Goal: Information Seeking & Learning: Learn about a topic

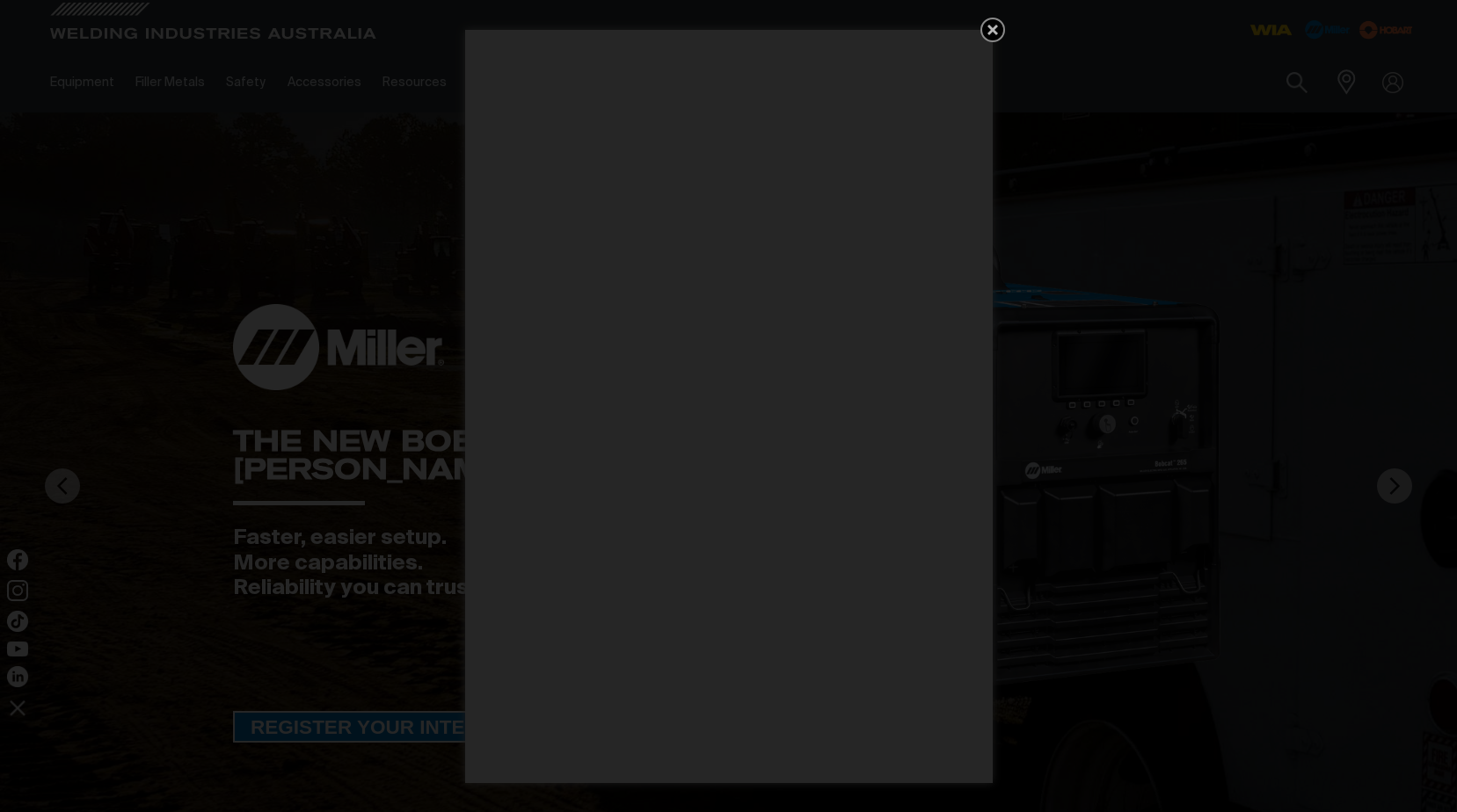
click at [991, 30] on icon "Get 5 WIA Welding Guides Free!" at bounding box center [992, 30] width 11 height 11
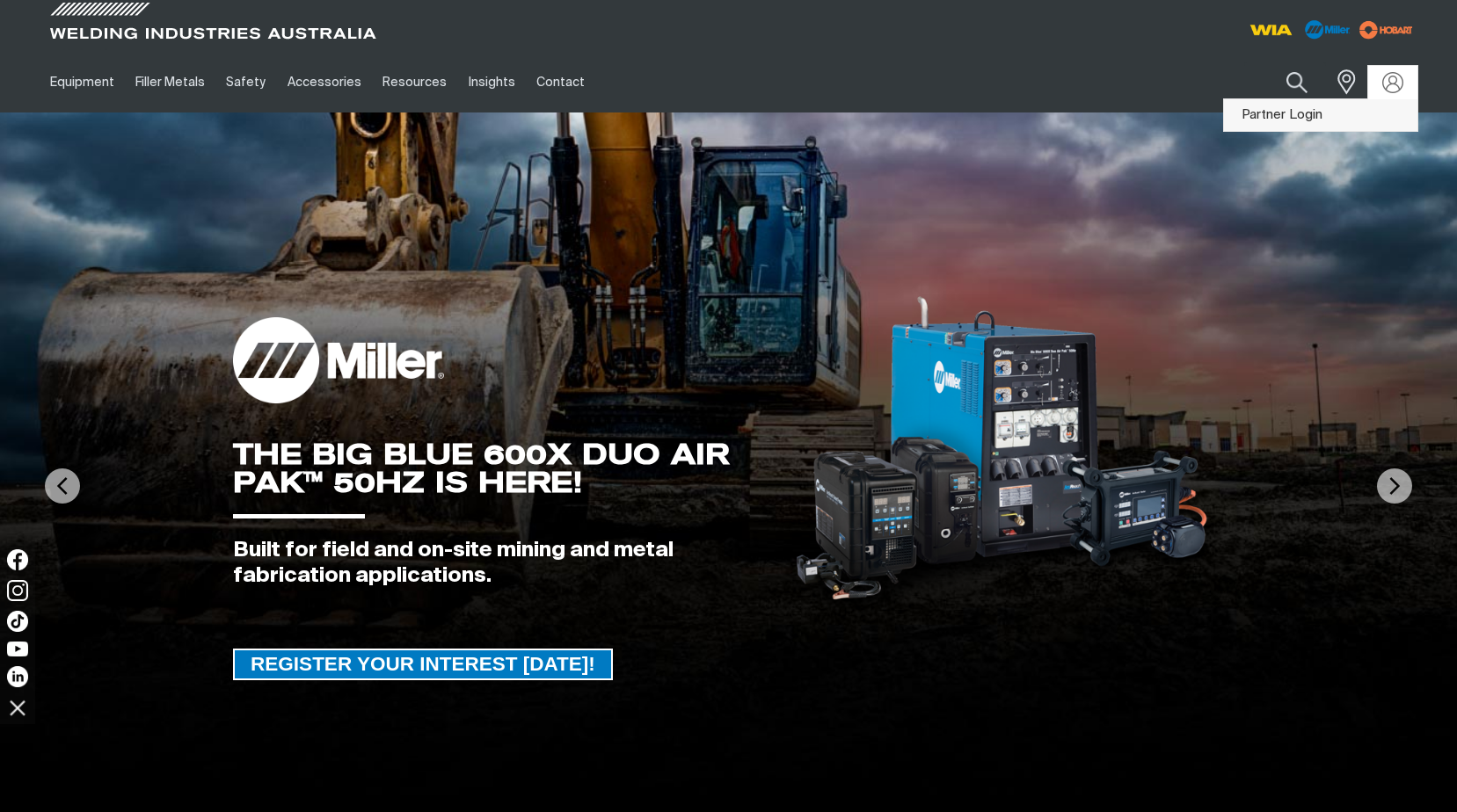
click at [1270, 114] on link "Partner Login" at bounding box center [1320, 115] width 193 height 32
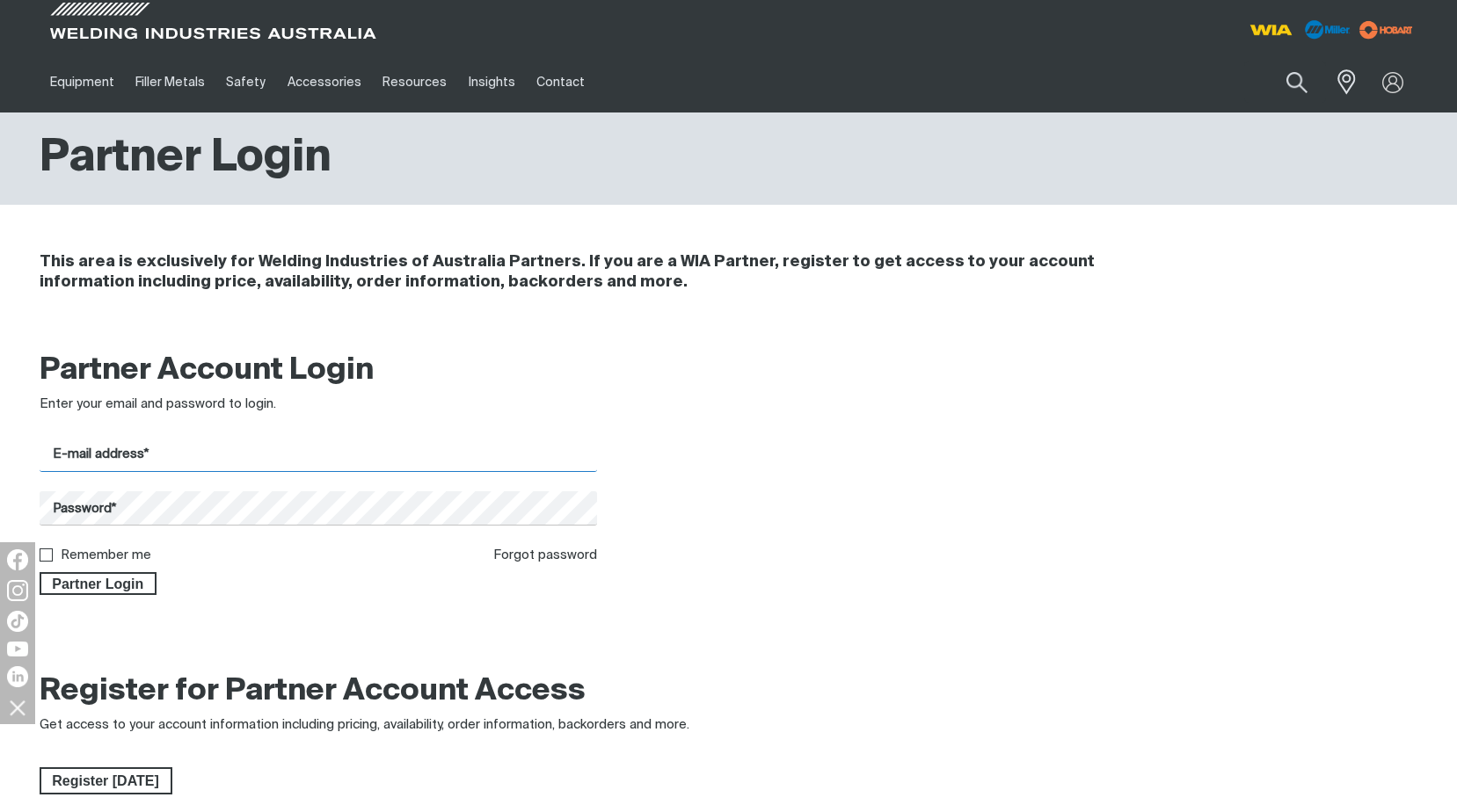
type input "accounts@mildurawelding.com"
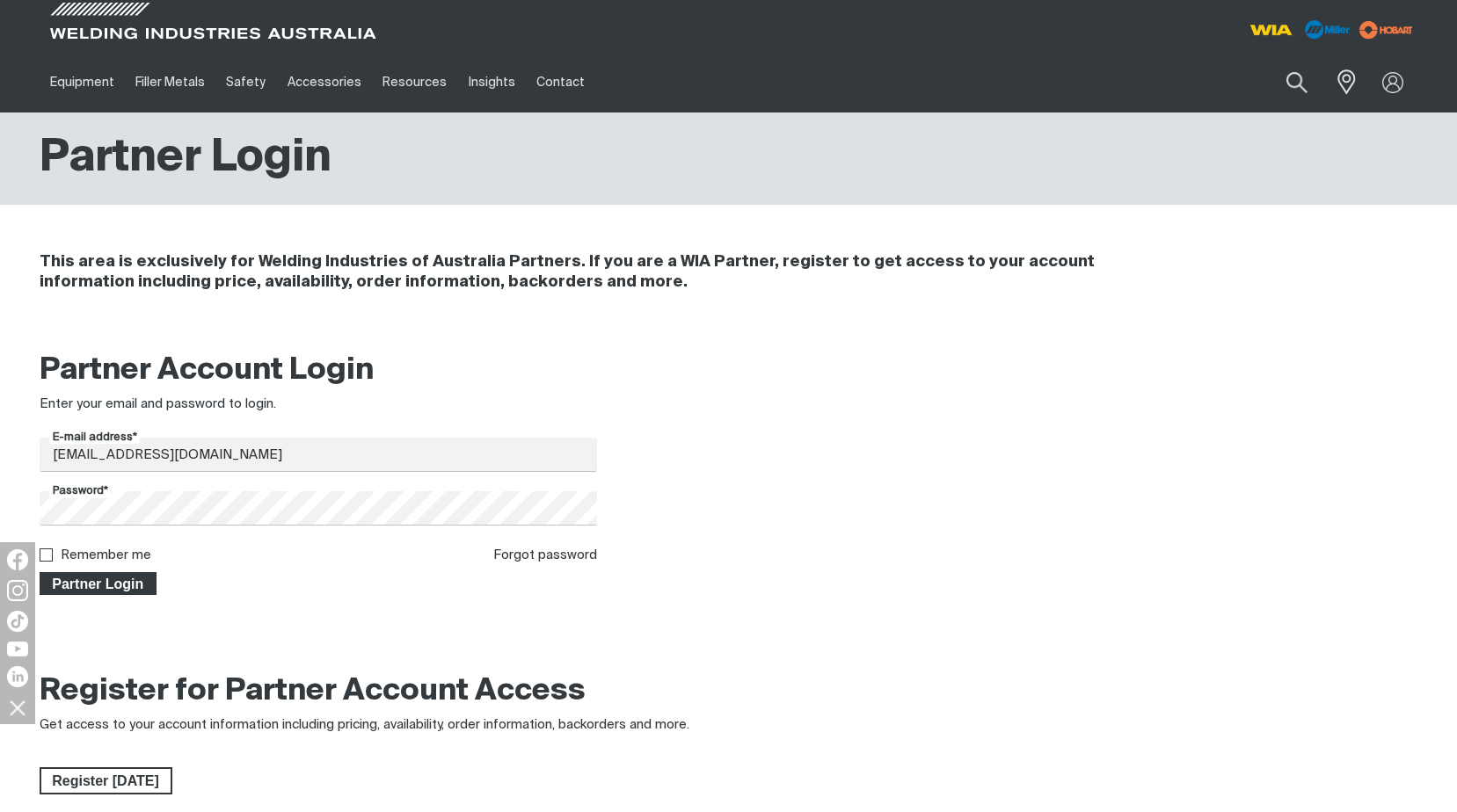
click at [112, 582] on span "Partner Login" at bounding box center [98, 583] width 115 height 23
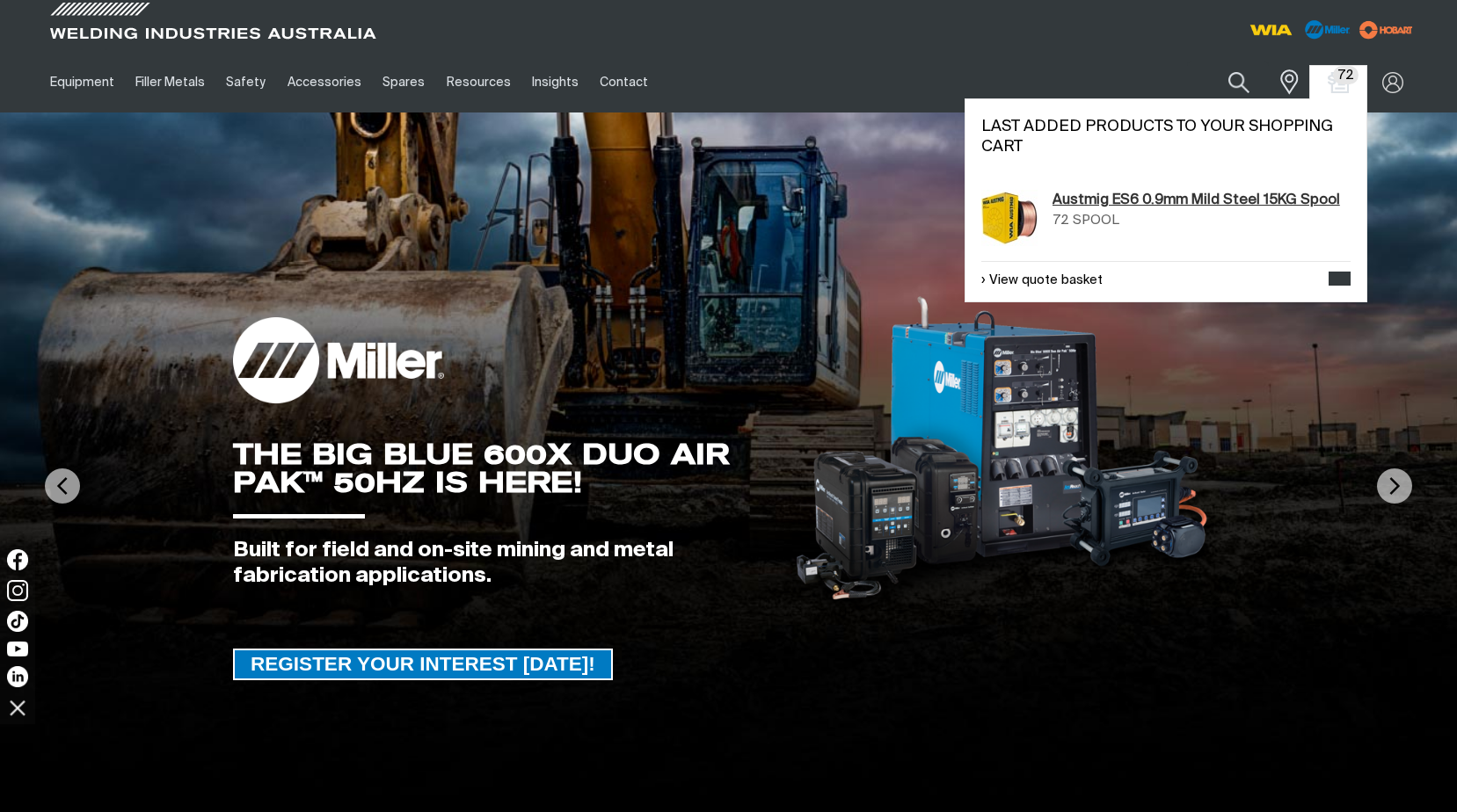
click at [1194, 191] on link "Austmig ES6 0.9mm Mild Steel 15KG Spool" at bounding box center [1195, 199] width 288 height 21
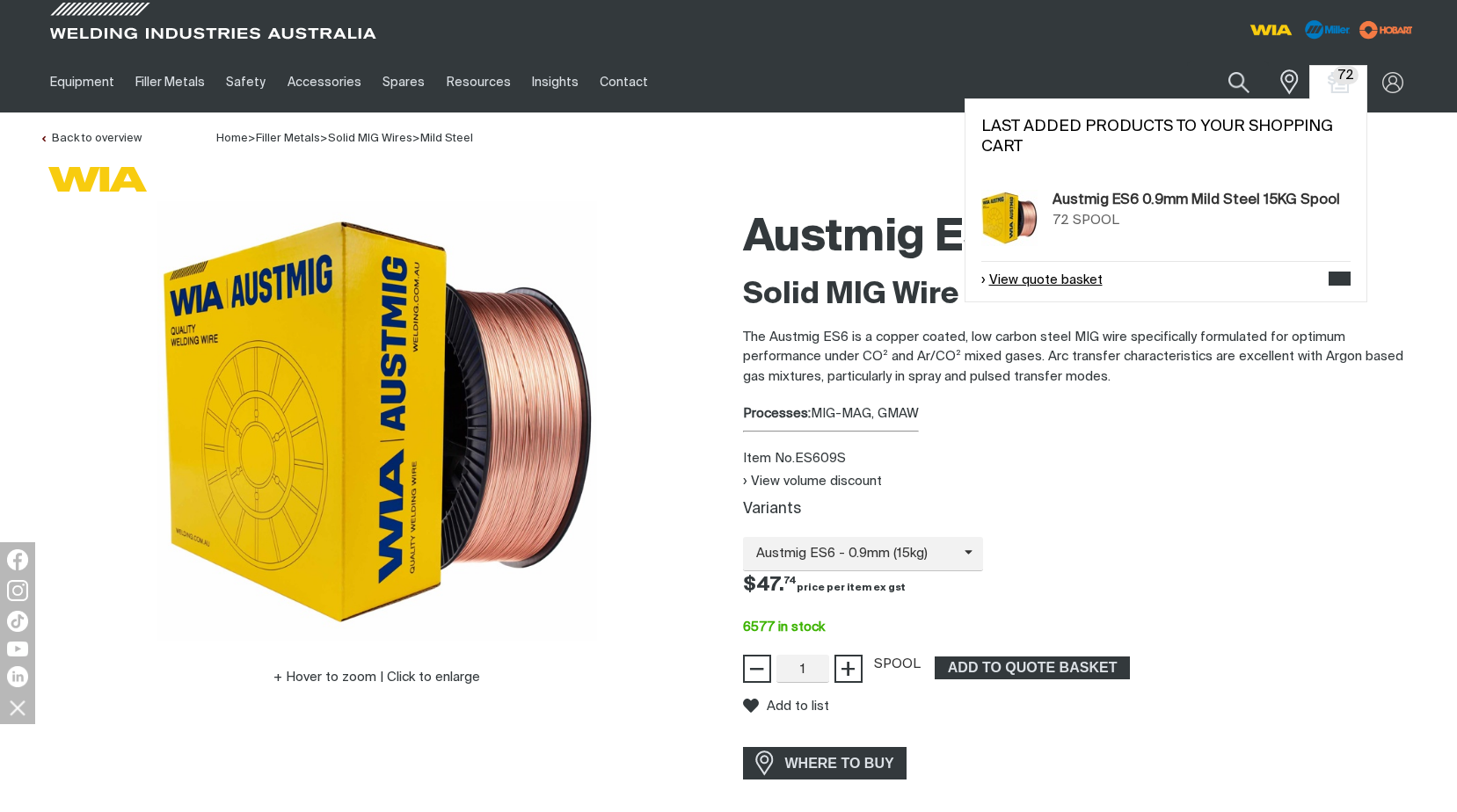
click at [1037, 283] on link "View quote basket" at bounding box center [1041, 281] width 121 height 20
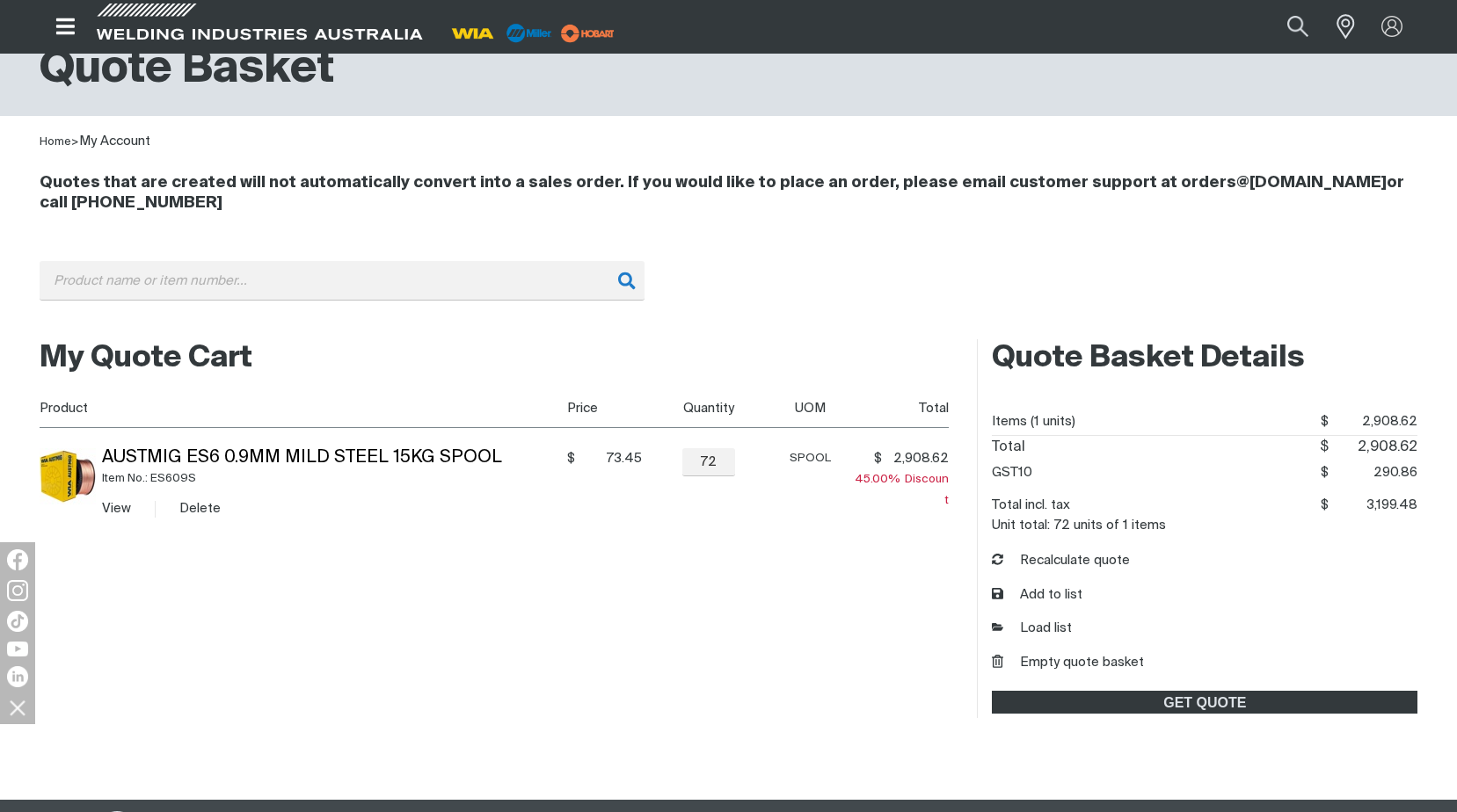
scroll to position [88, 0]
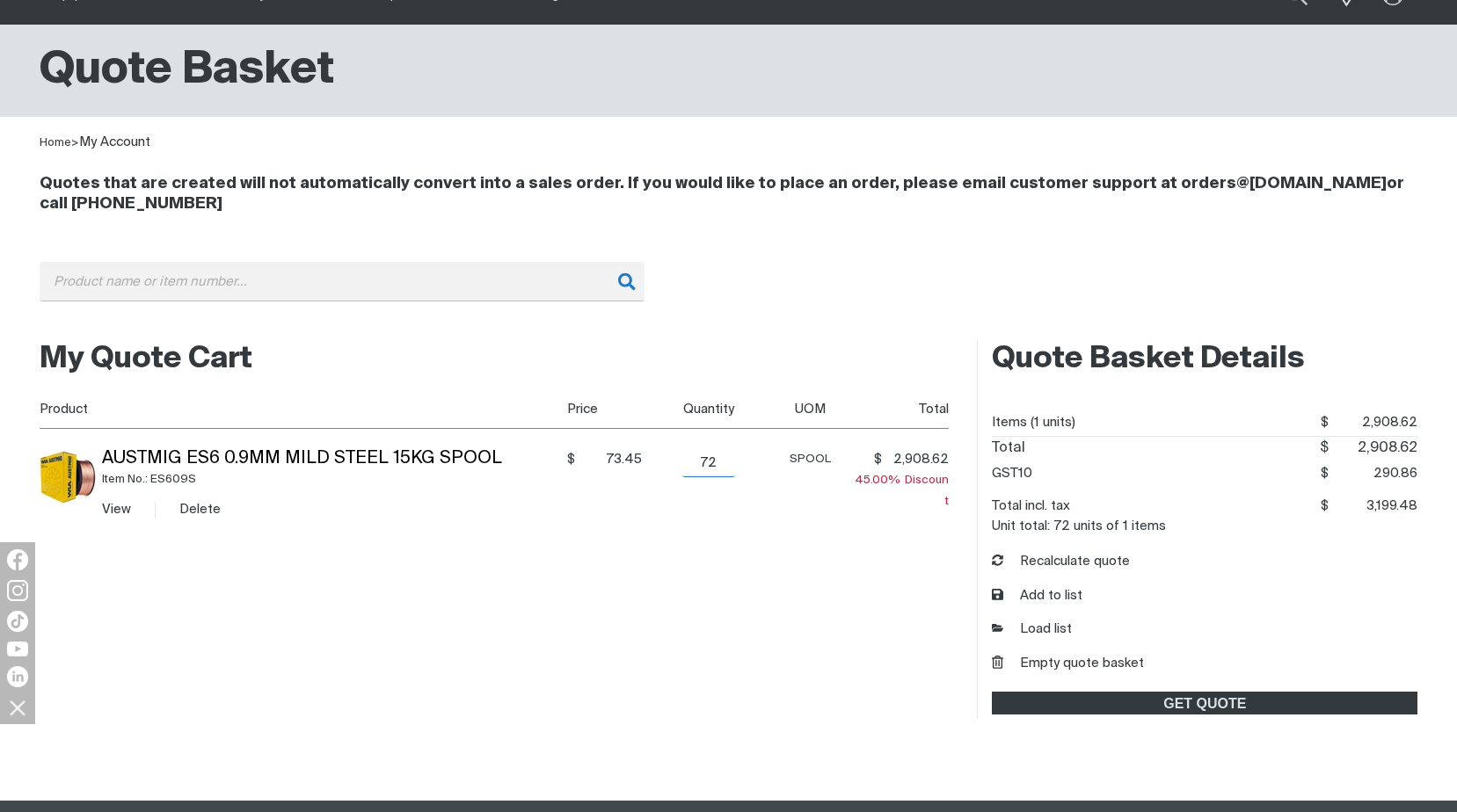
click at [718, 463] on input "72" at bounding box center [708, 463] width 52 height 28
type input "7"
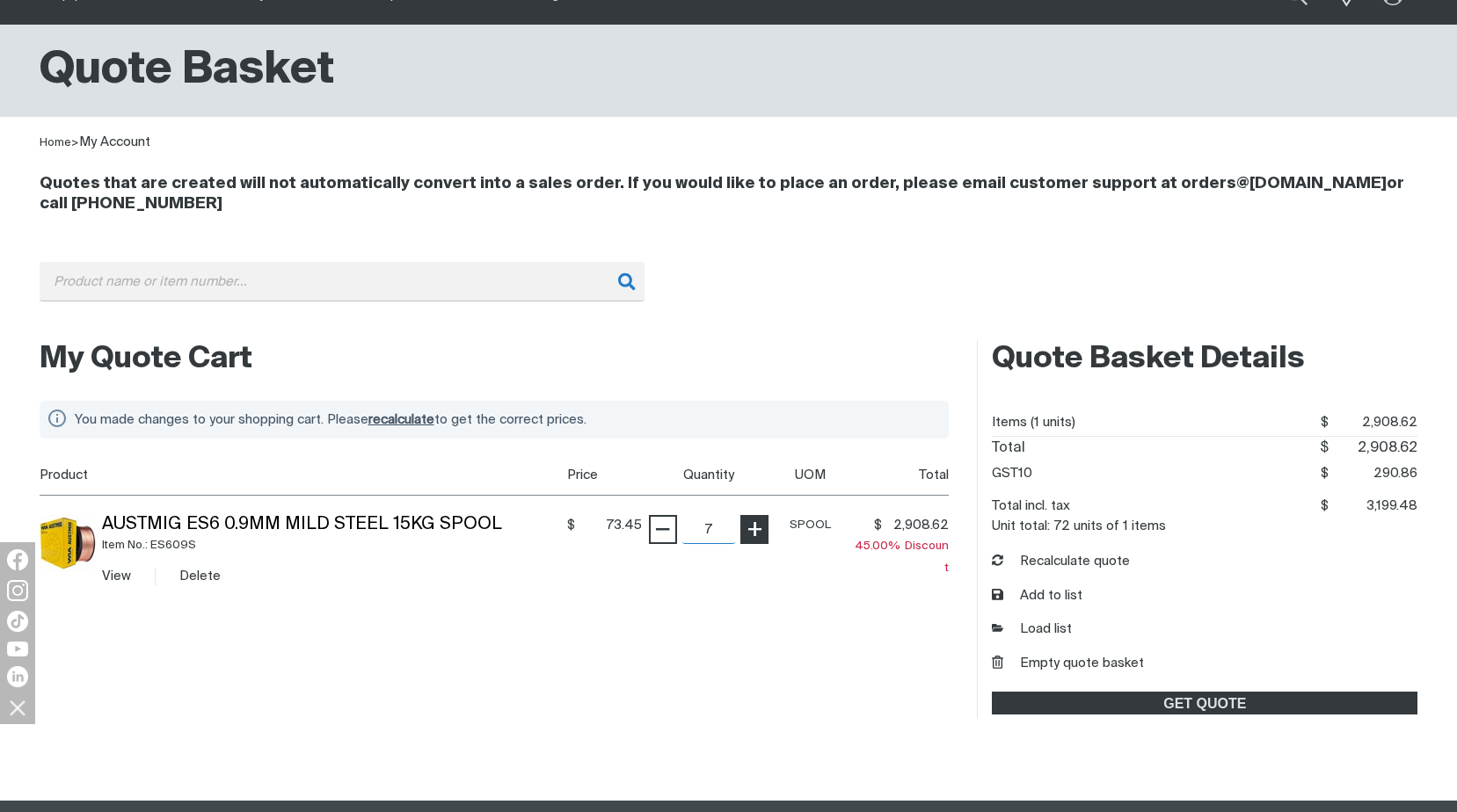
scroll to position [87, 0]
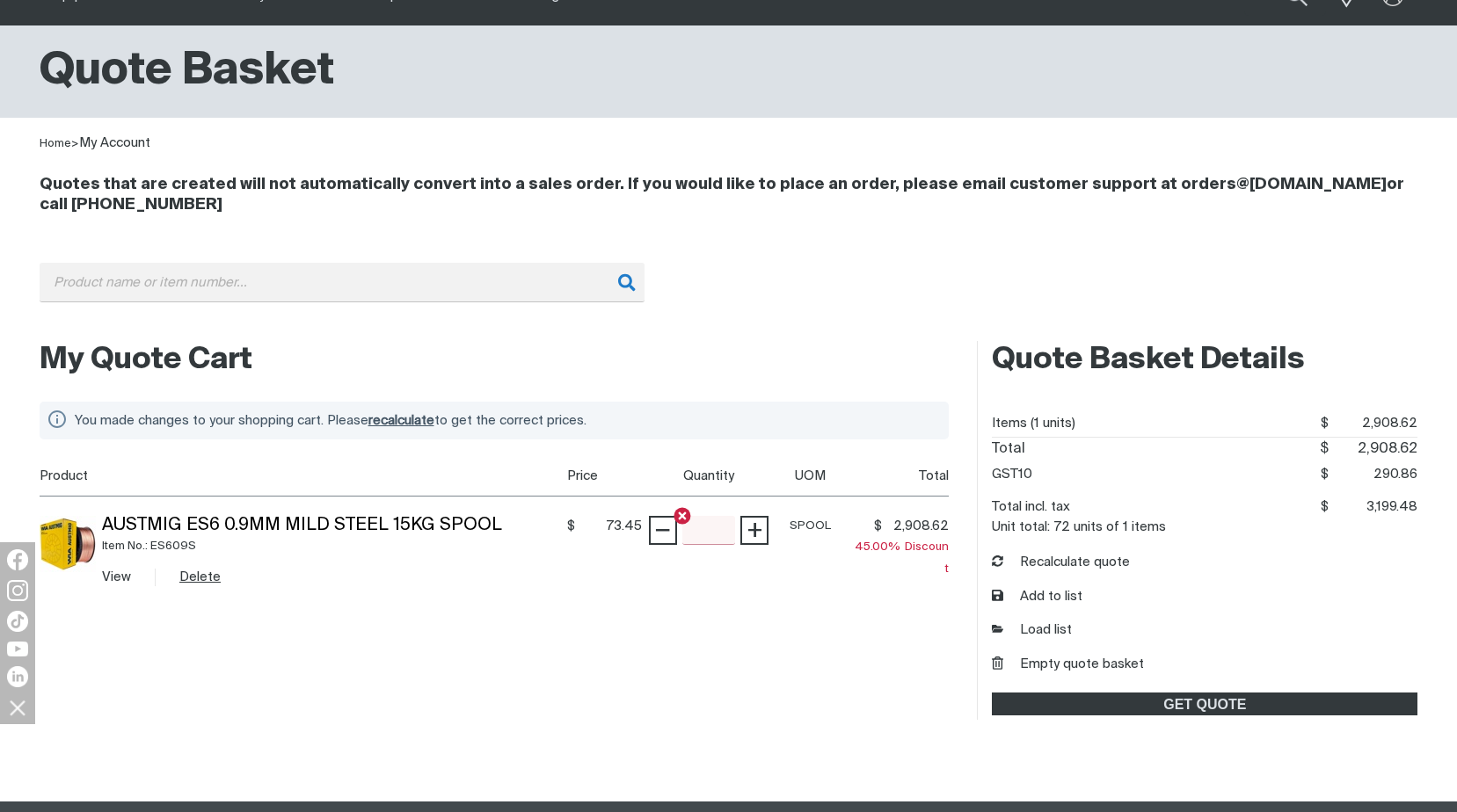
click at [199, 574] on button "Delete" at bounding box center [200, 577] width 41 height 20
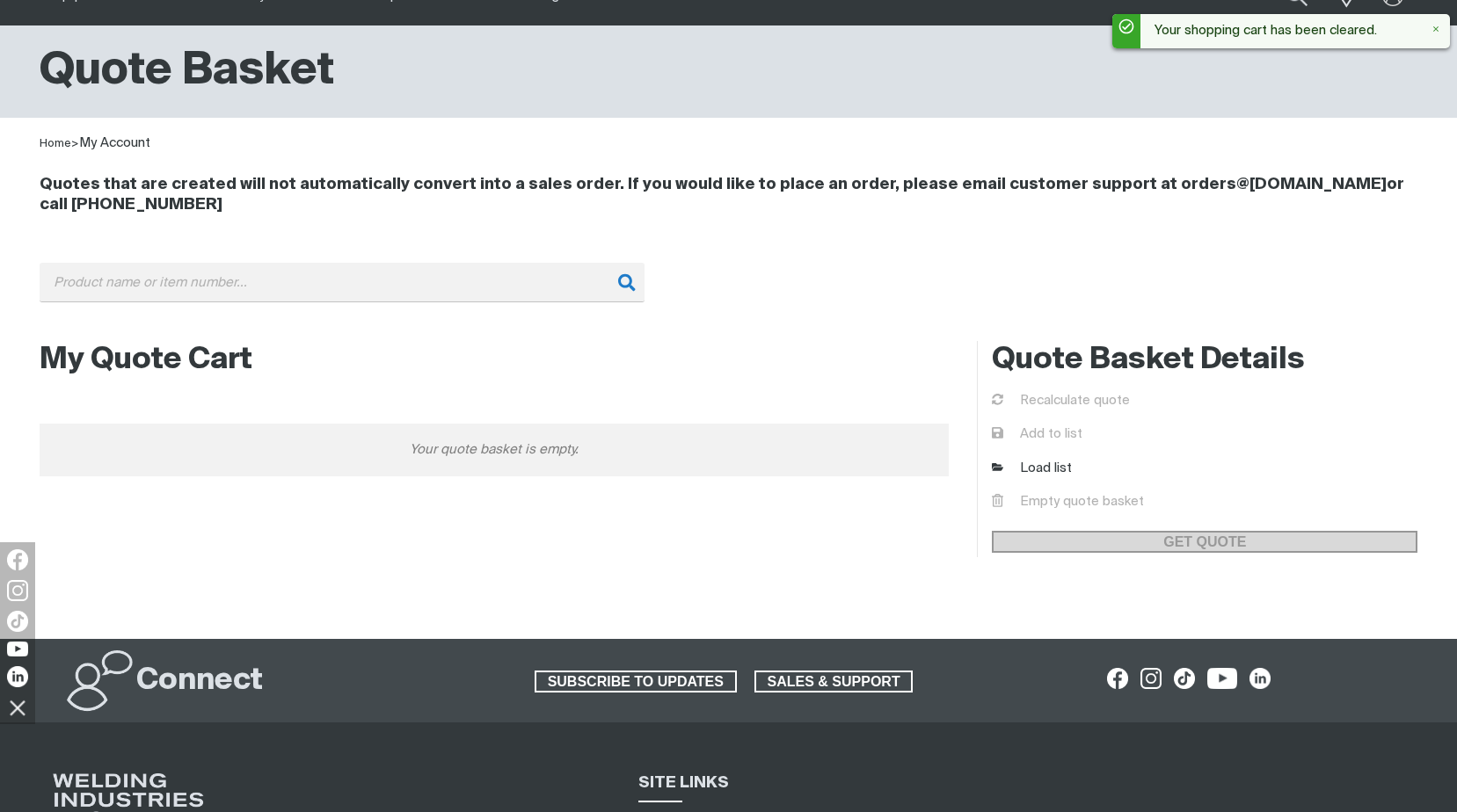
click at [1366, 127] on div "Home > My Account" at bounding box center [728, 136] width 1406 height 36
click at [1435, 23] on icon at bounding box center [1435, 28] width 9 height 9
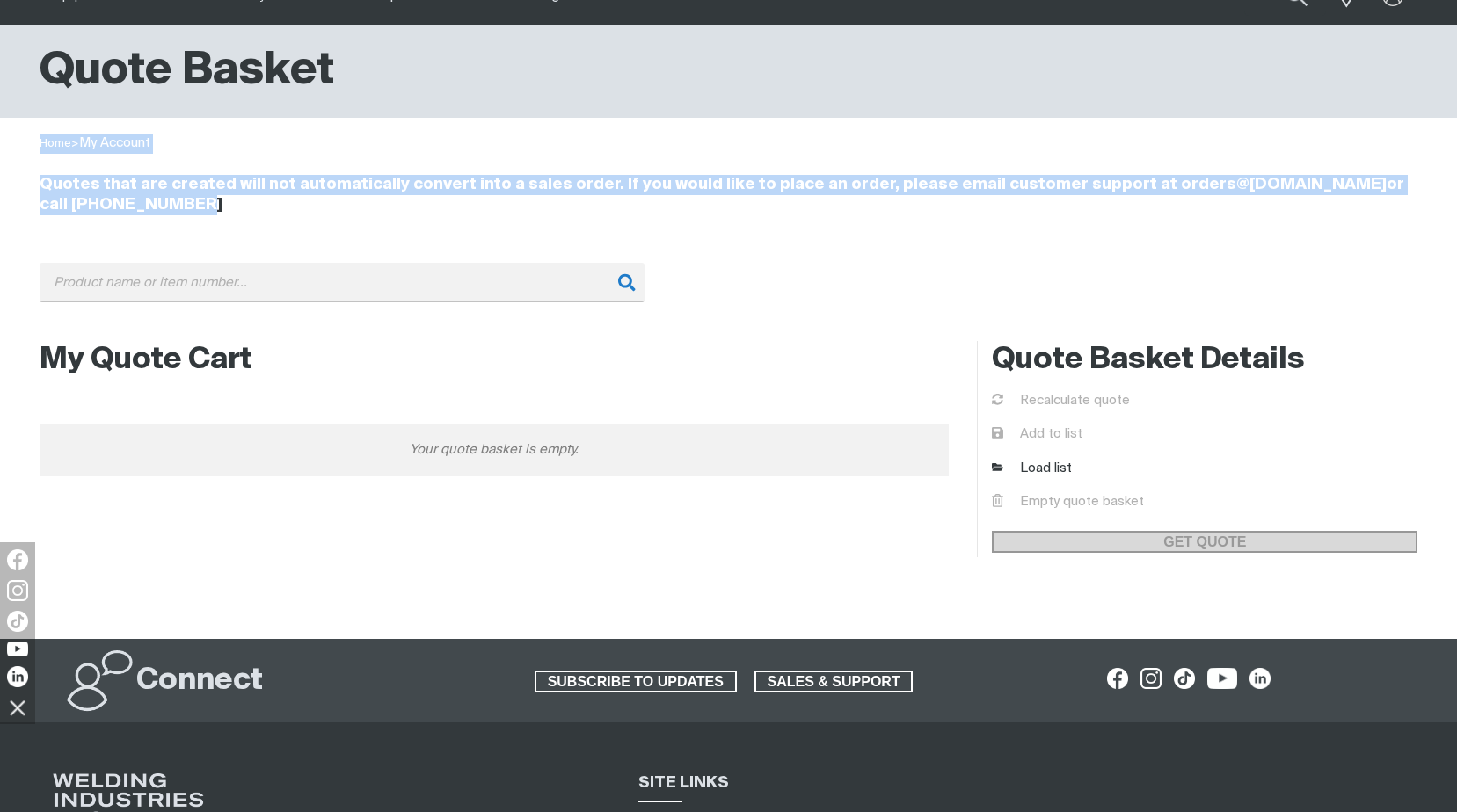
drag, startPoint x: 1356, startPoint y: 97, endPoint x: 1356, endPoint y: 208, distance: 111.0
click at [1356, 208] on div "Quote Basket Home > My Account Quotes that are created will not automatically c…" at bounding box center [728, 332] width 1457 height 614
drag, startPoint x: 1356, startPoint y: 208, endPoint x: 1254, endPoint y: 69, distance: 172.4
click at [1254, 69] on div "Quote Basket" at bounding box center [729, 71] width 1379 height 57
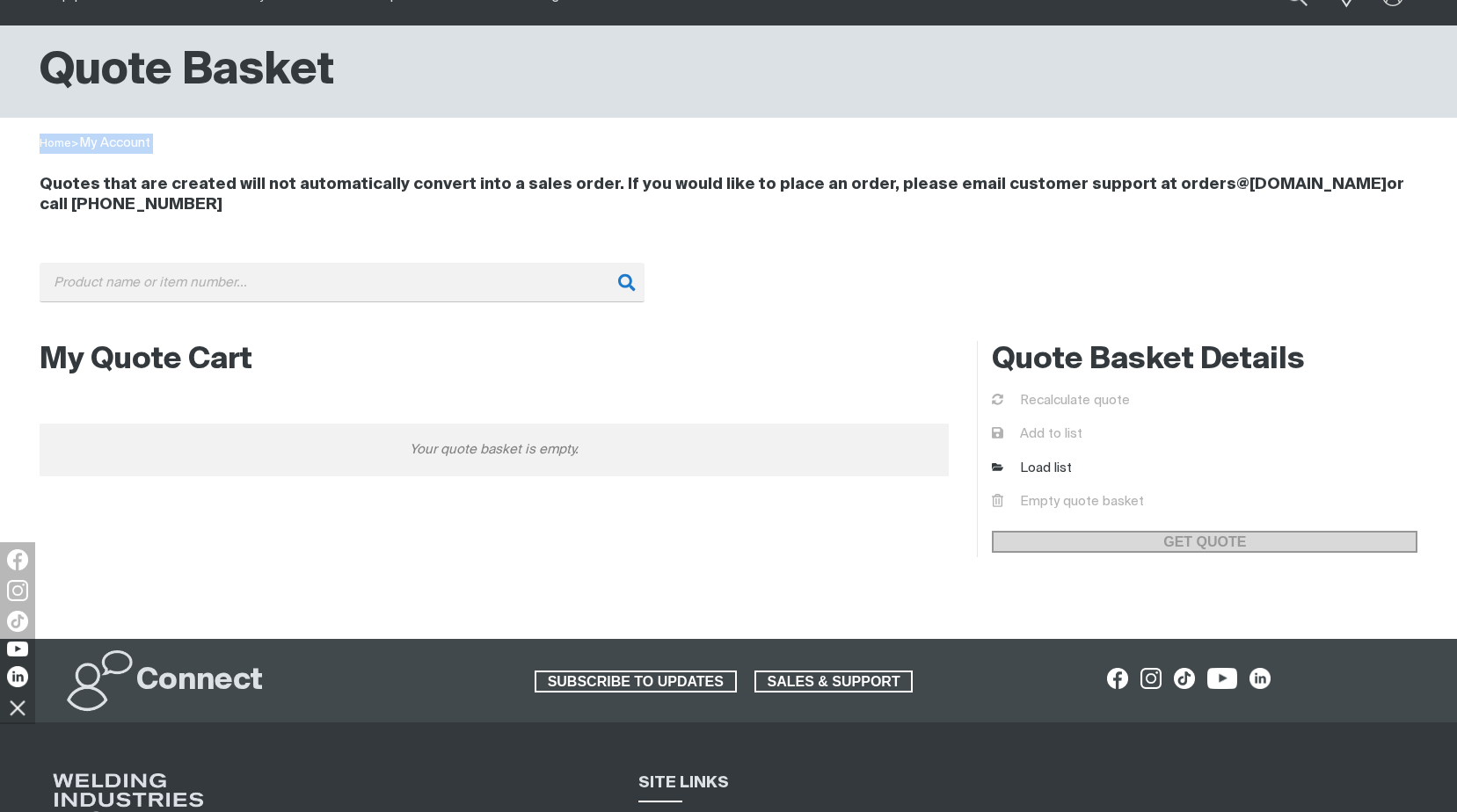
drag, startPoint x: 1254, startPoint y: 69, endPoint x: 1248, endPoint y: 119, distance: 50.4
click at [1248, 119] on div "Quote Basket Home > My Account Quotes that are created will not automatically c…" at bounding box center [728, 332] width 1457 height 614
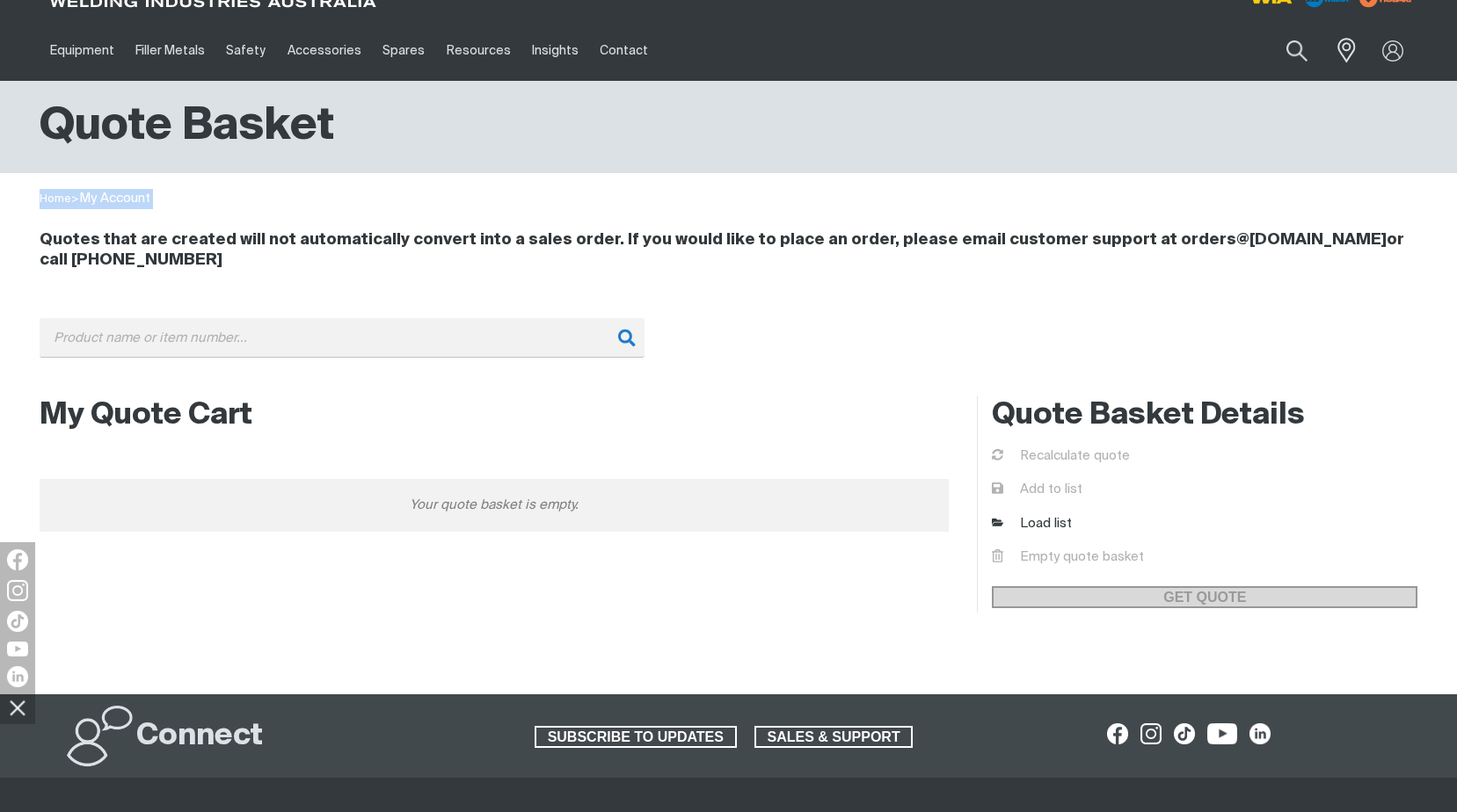
scroll to position [1, 0]
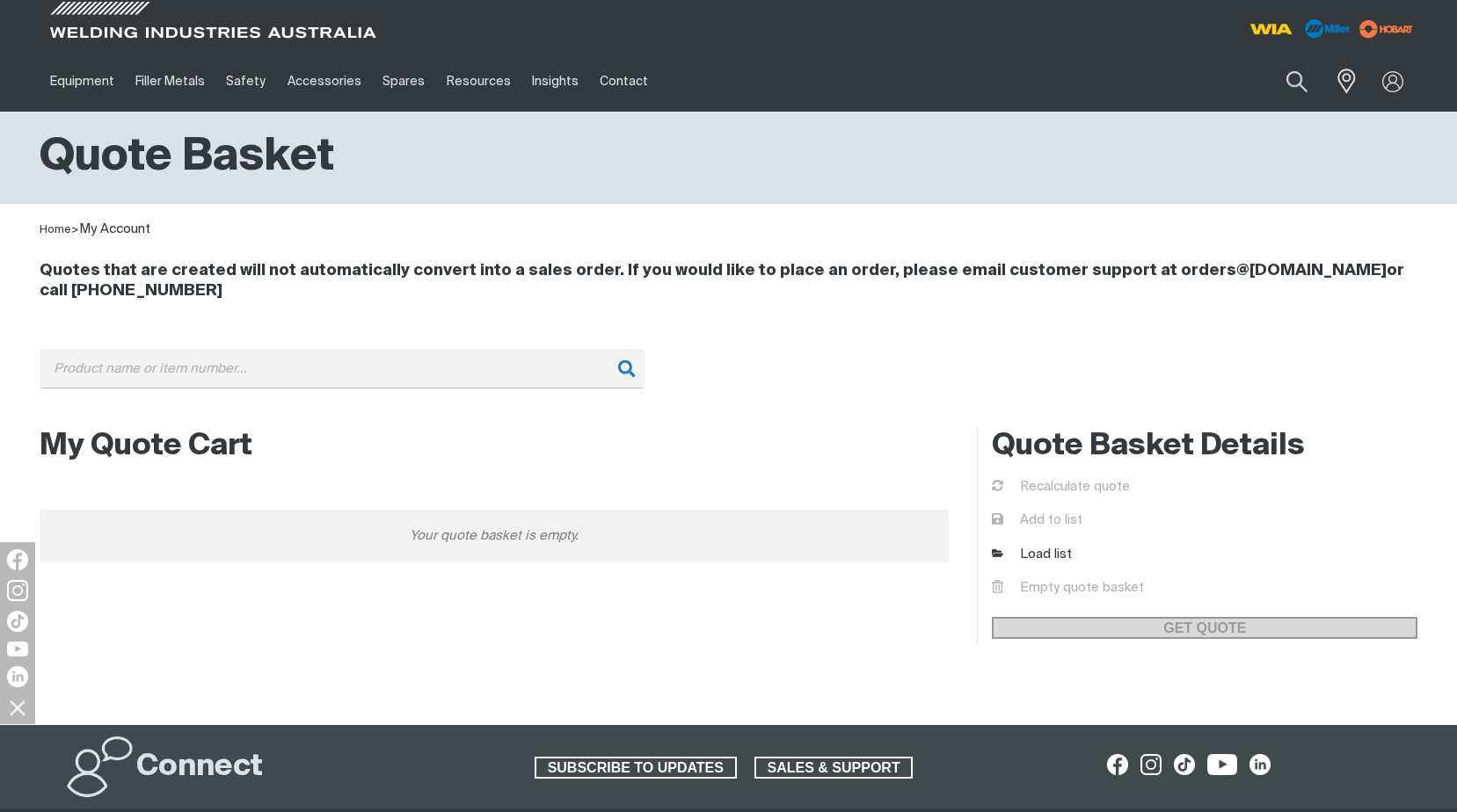
drag, startPoint x: 793, startPoint y: 355, endPoint x: 775, endPoint y: 347, distance: 19.7
click at [793, 354] on div "Search When search results are available use up and down arrows to review and e…" at bounding box center [729, 382] width 1379 height 66
click at [1287, 77] on button "Search products" at bounding box center [1296, 82] width 71 height 51
click at [1100, 88] on input "Search" at bounding box center [1189, 81] width 271 height 40
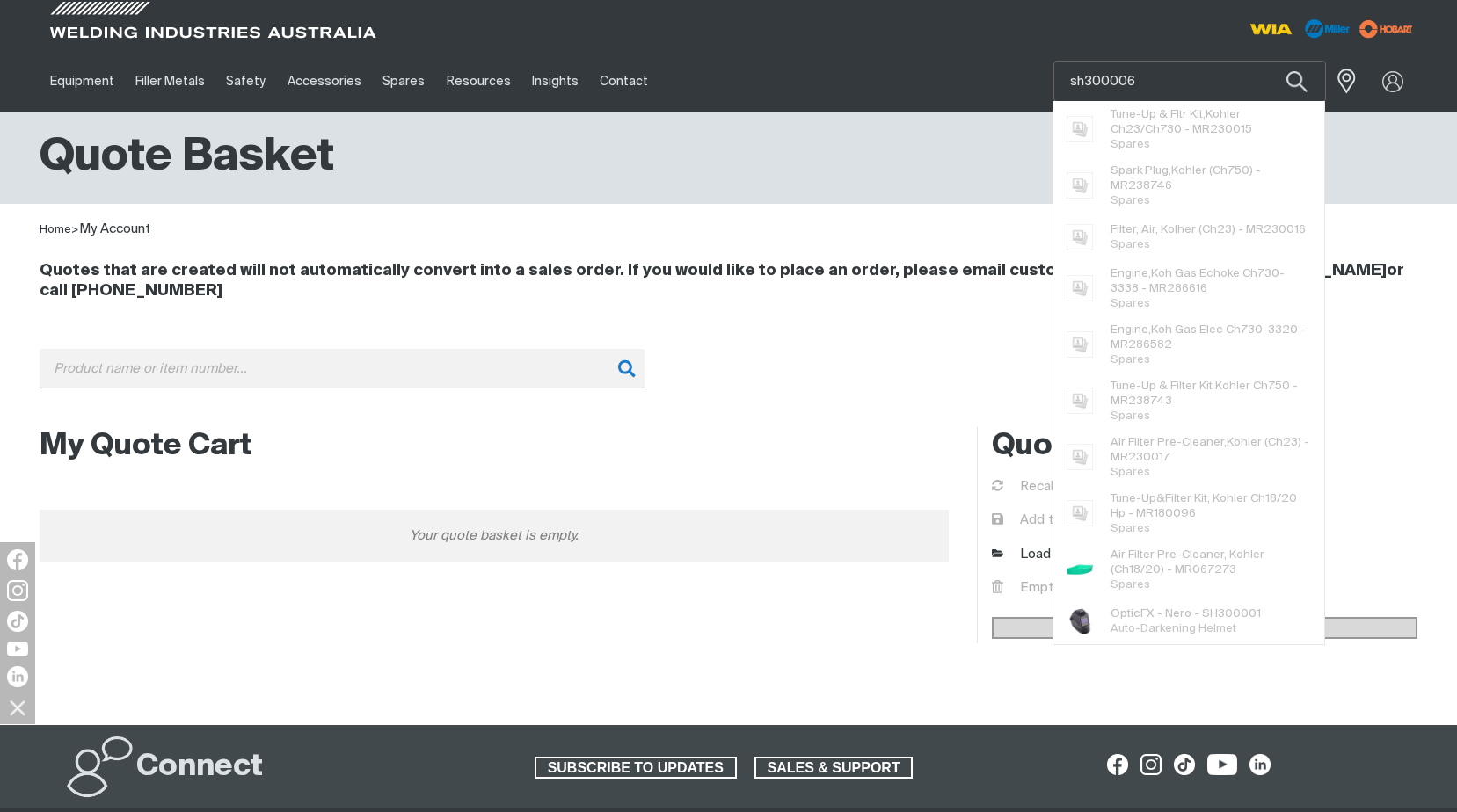
click at [1071, 20] on div at bounding box center [1074, 24] width 689 height 51
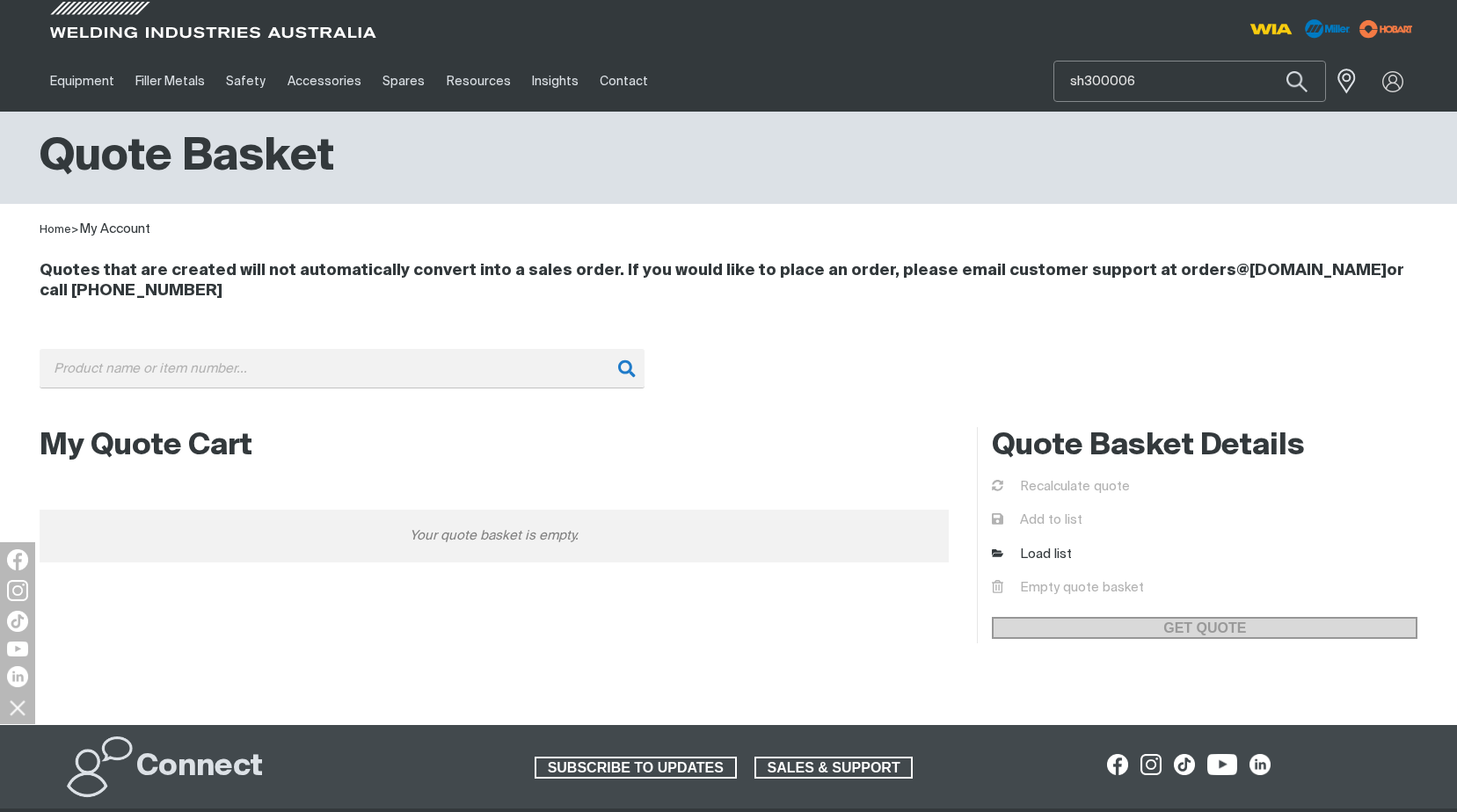
click at [1084, 79] on input "sh300006" at bounding box center [1189, 81] width 271 height 40
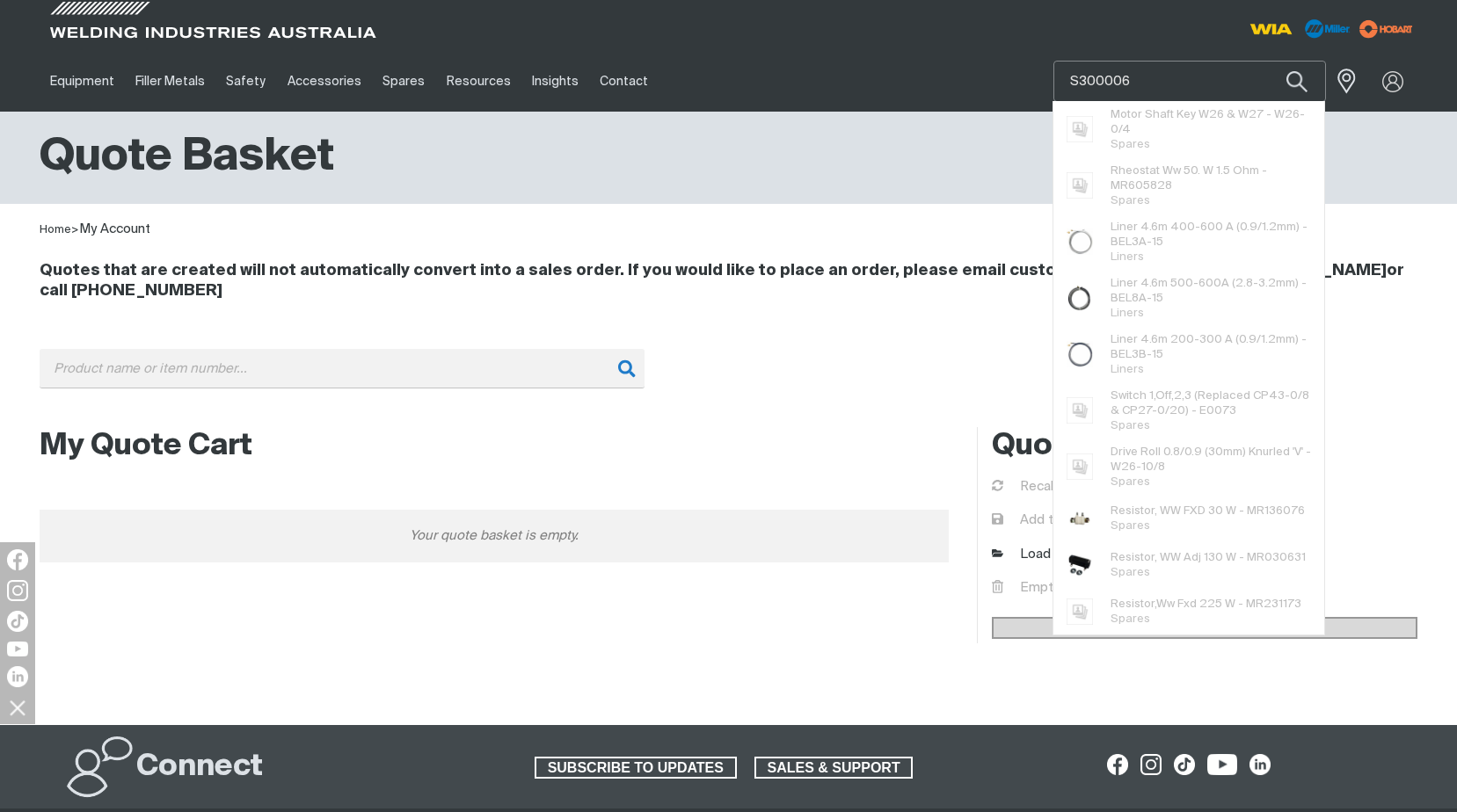
type input "SH300006"
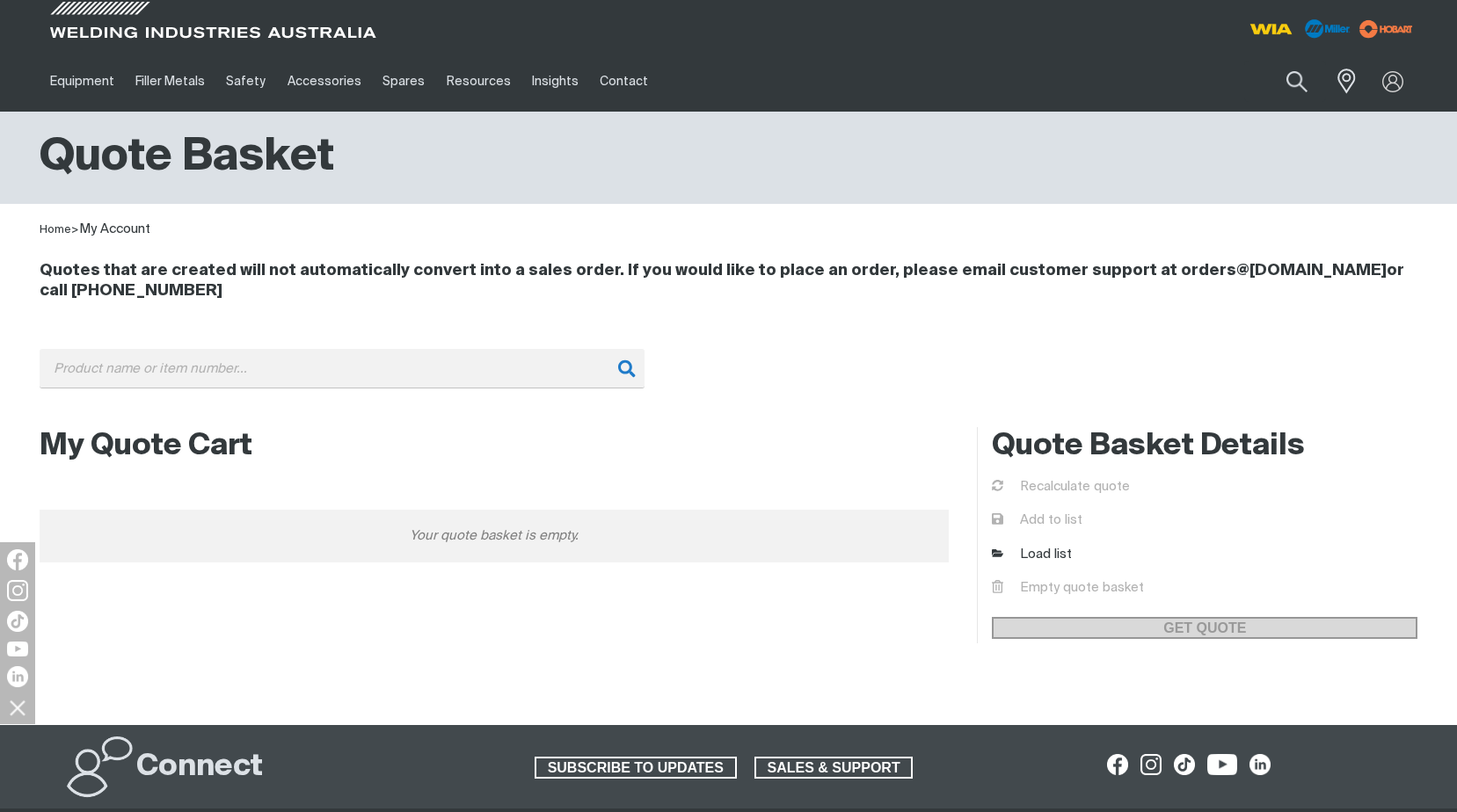
scroll to position [0, 0]
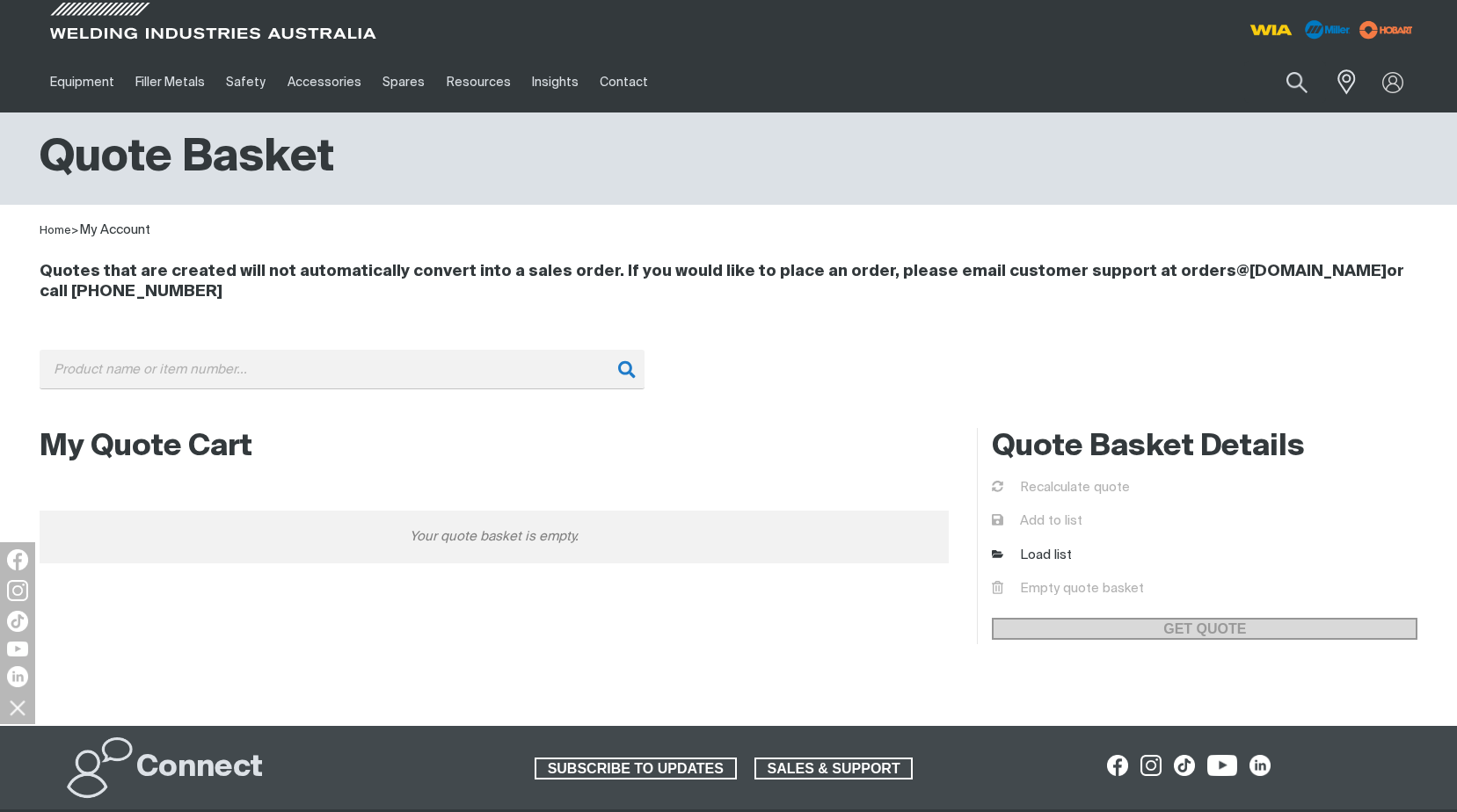
click at [868, 242] on div "Quotes that are created will not automatically convert into a sales order. If y…" at bounding box center [729, 282] width 1379 height 83
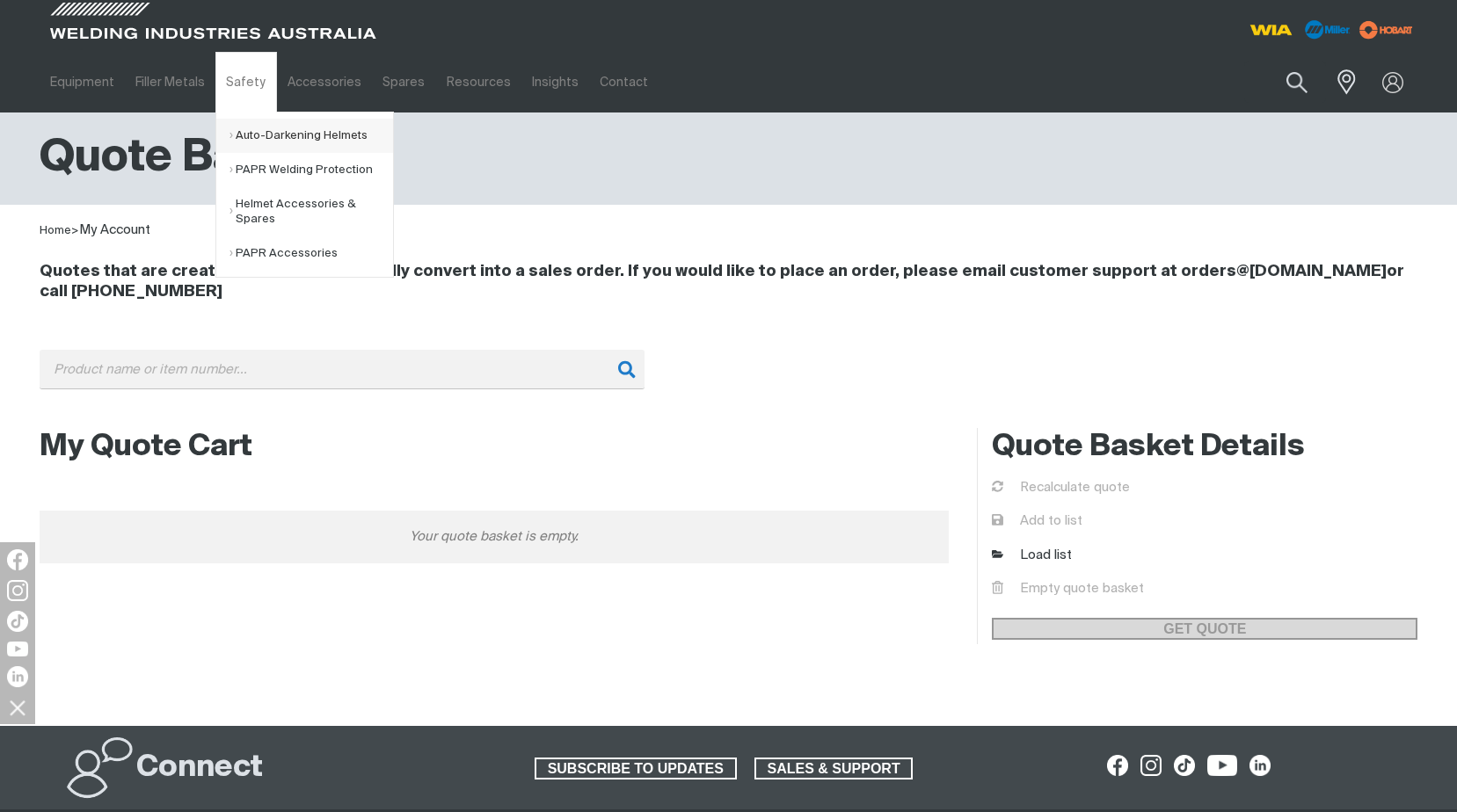
click at [278, 135] on link "Auto-Darkening Helmets" at bounding box center [310, 136] width 163 height 34
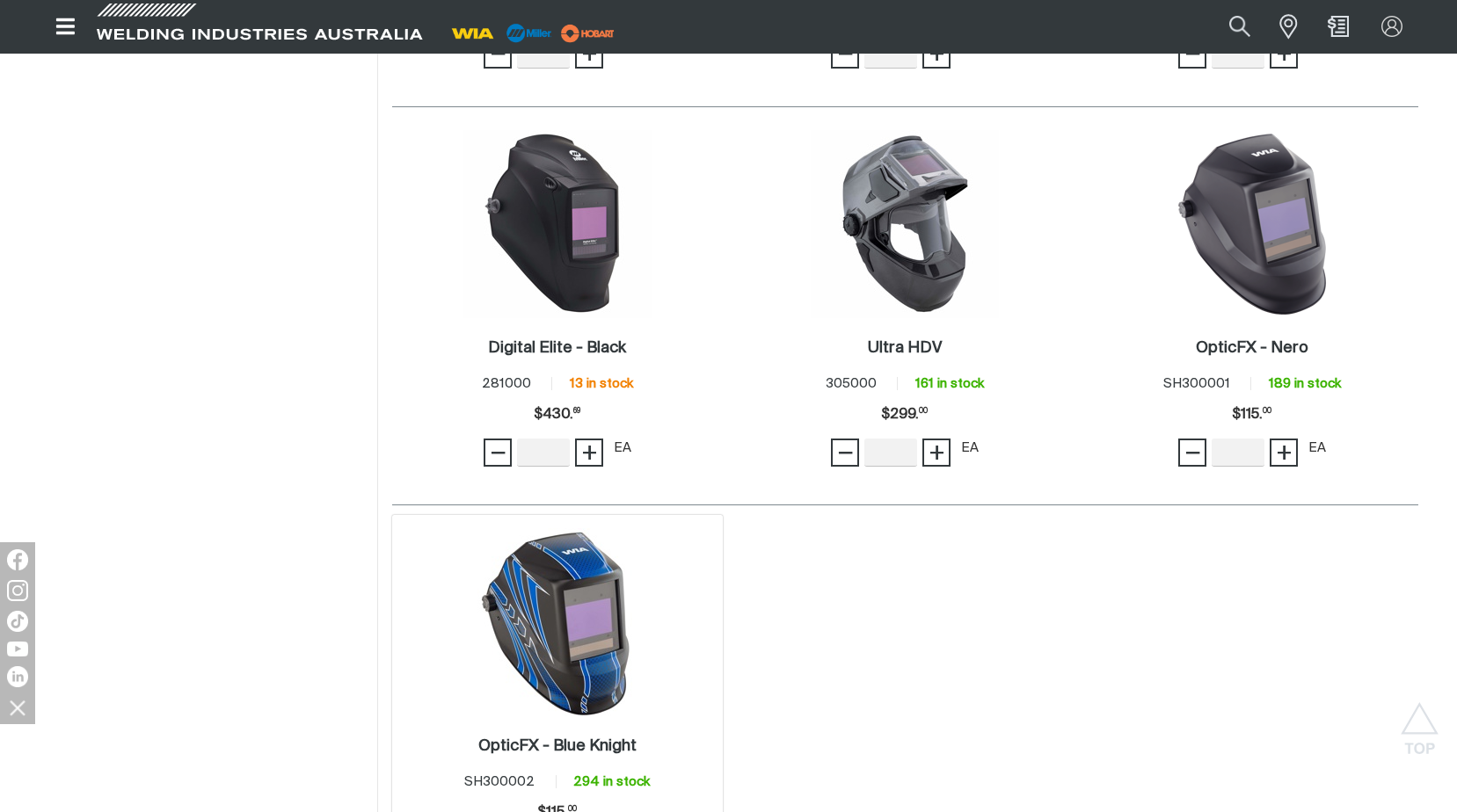
scroll to position [1231, 0]
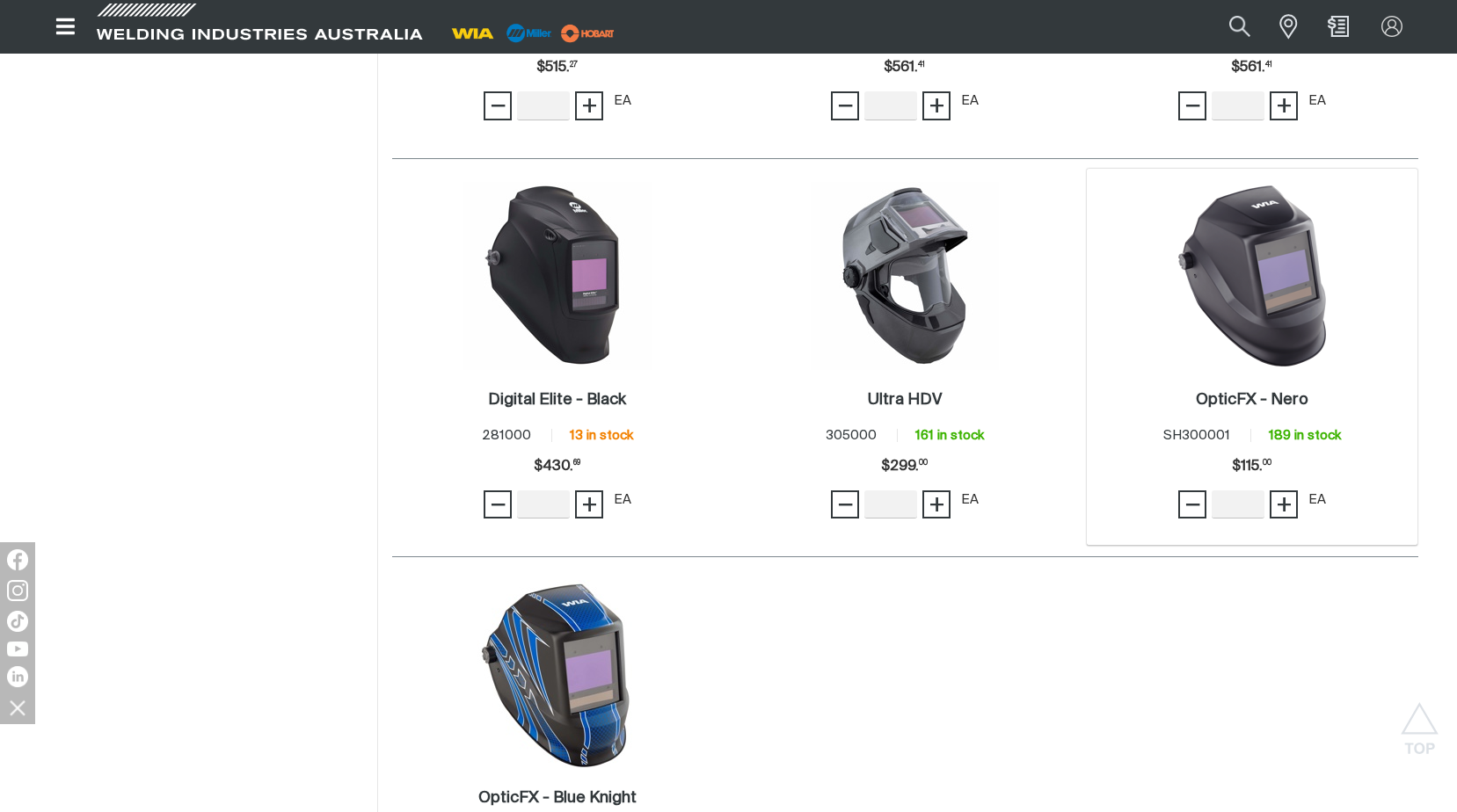
click at [1231, 289] on img at bounding box center [1251, 276] width 189 height 189
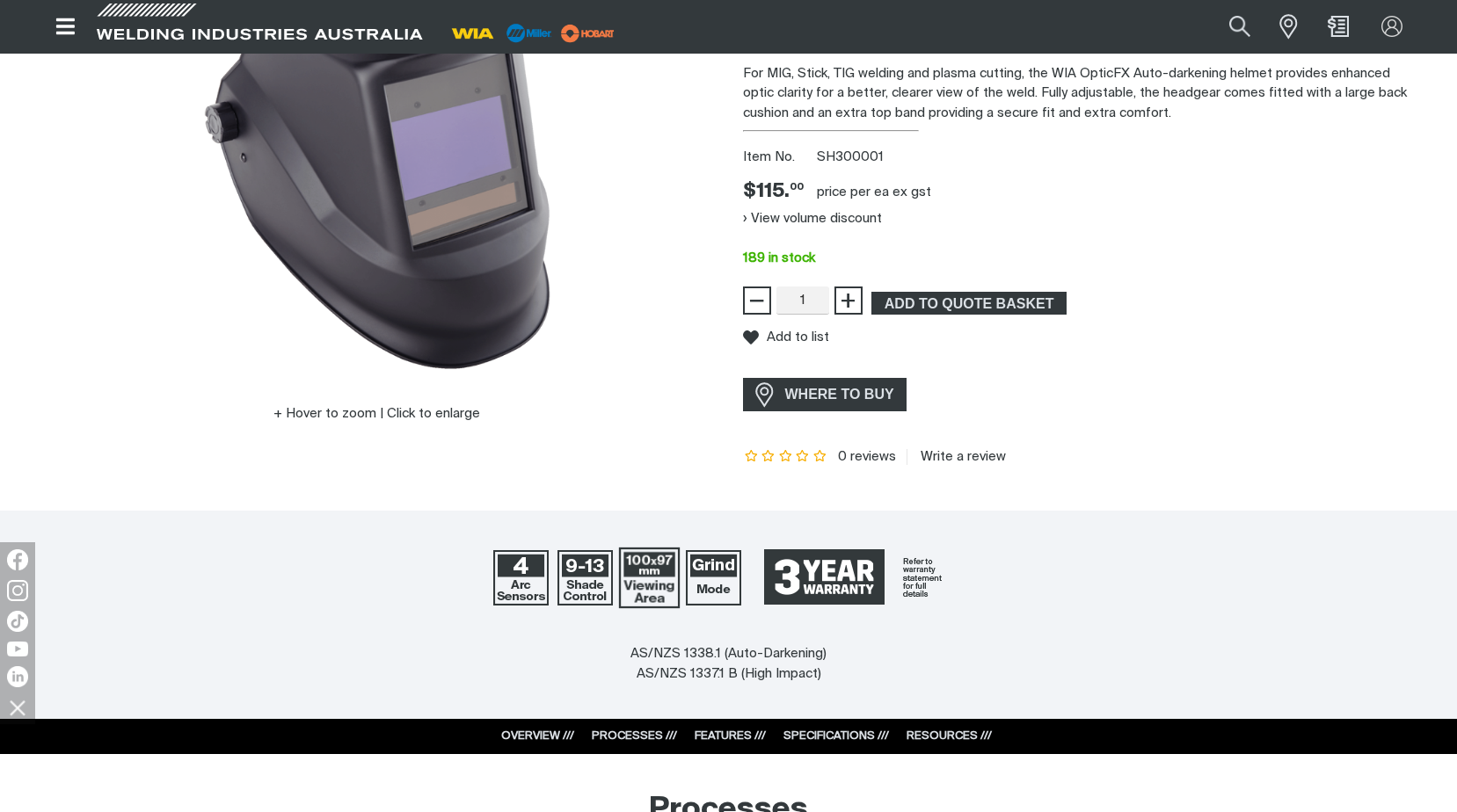
scroll to position [352, 0]
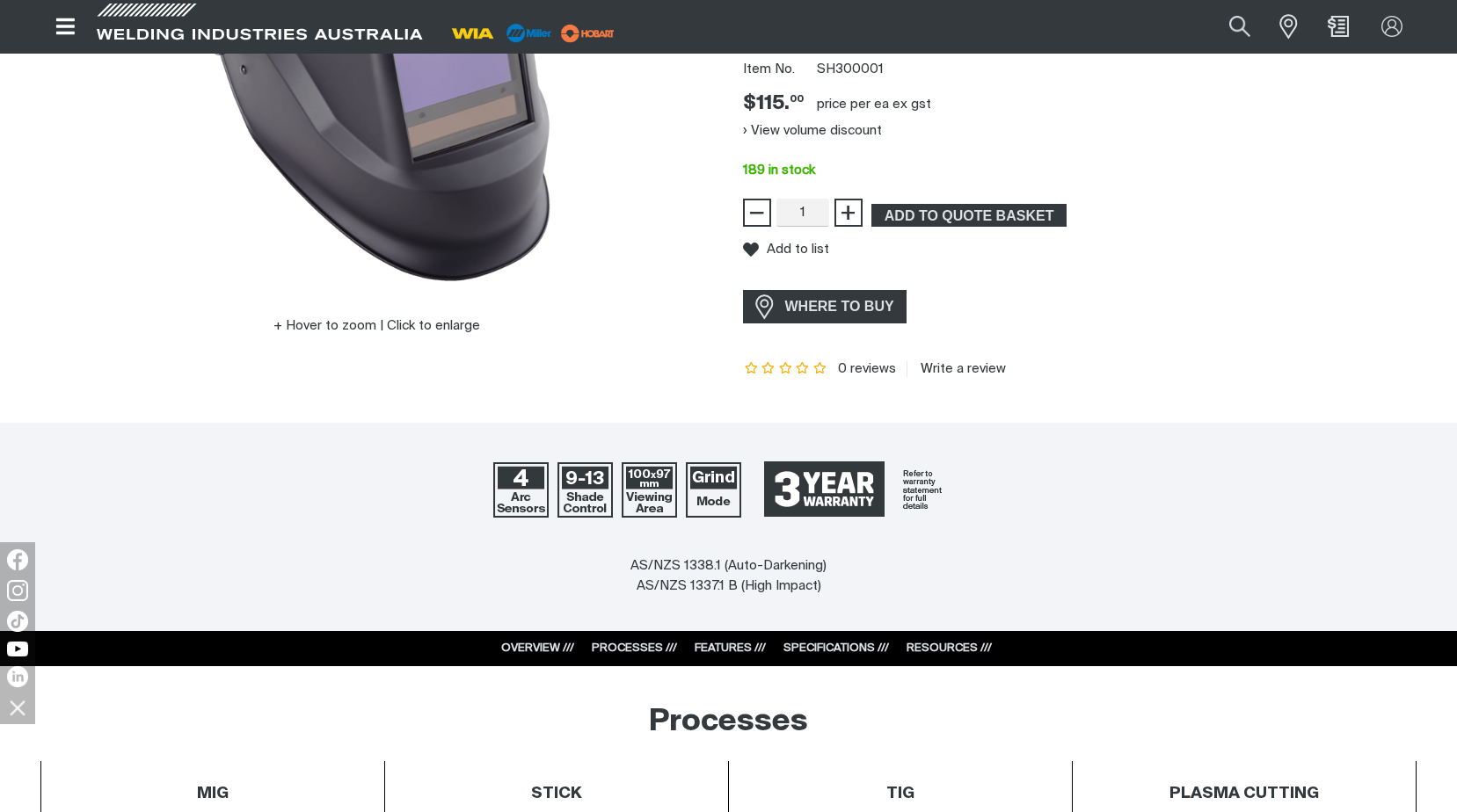
click at [717, 649] on link "FEATURES ///" at bounding box center [730, 648] width 71 height 12
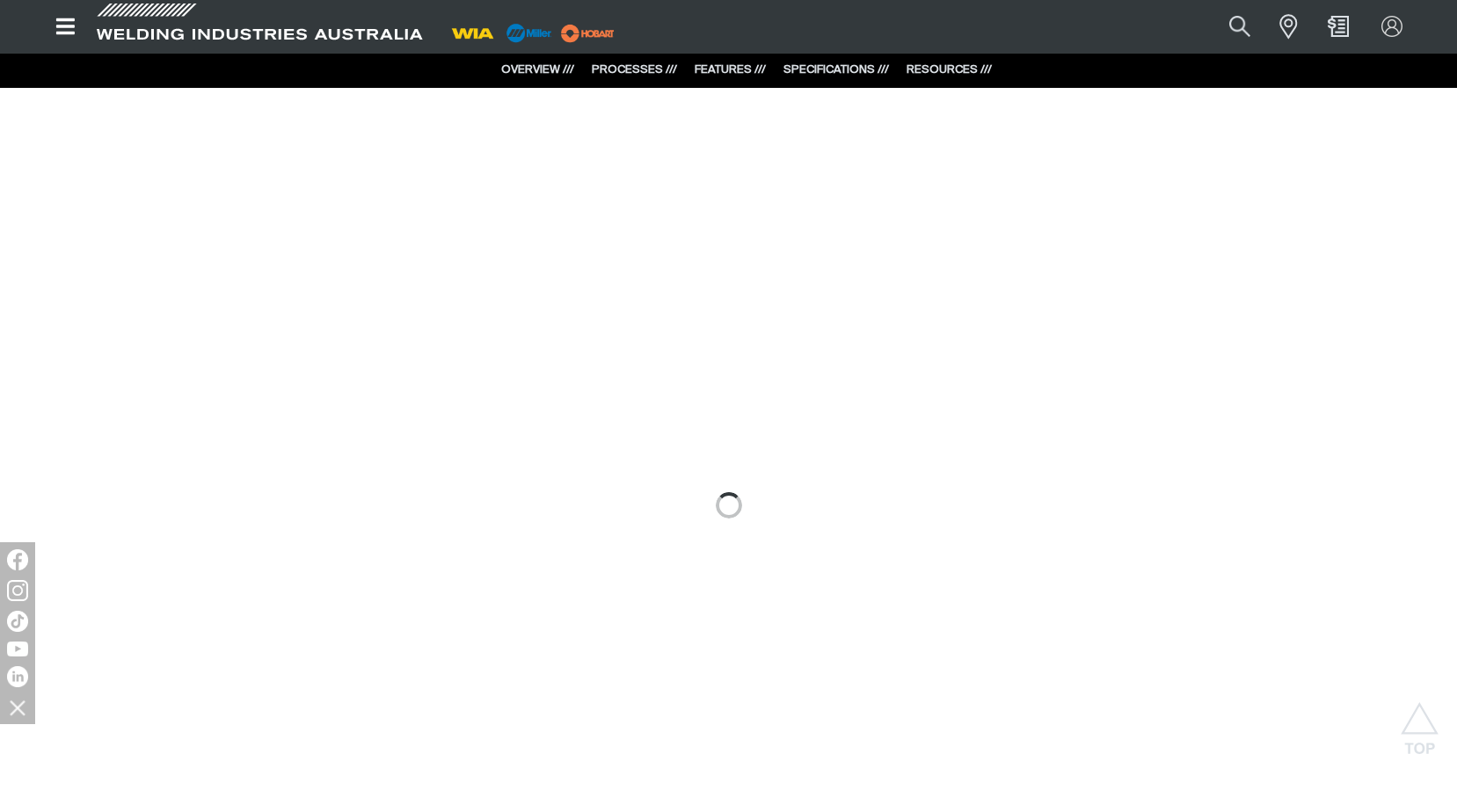
scroll to position [1146, 0]
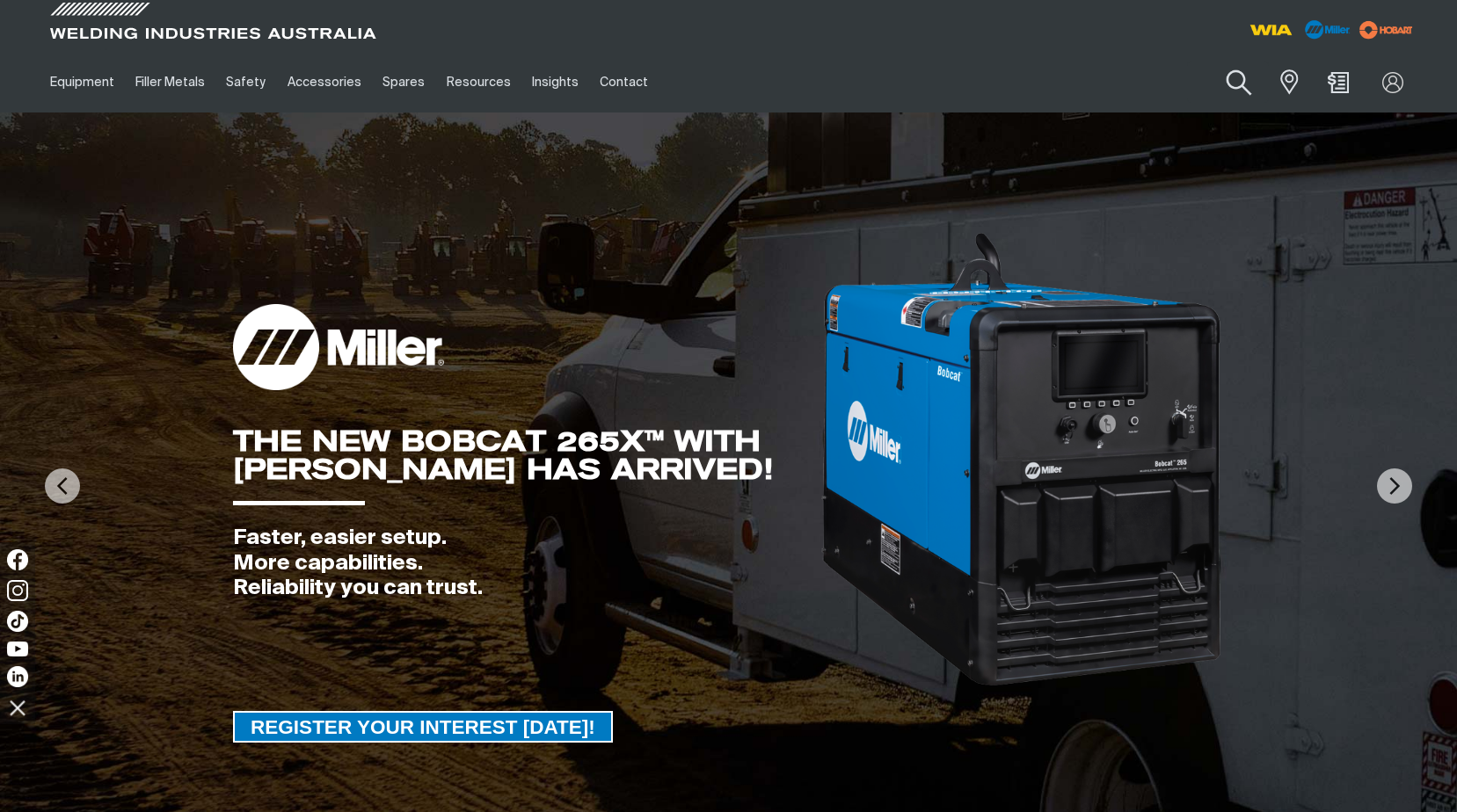
click at [1239, 74] on button "Search products" at bounding box center [1239, 83] width 71 height 51
click at [1032, 88] on input "Search" at bounding box center [1132, 82] width 271 height 40
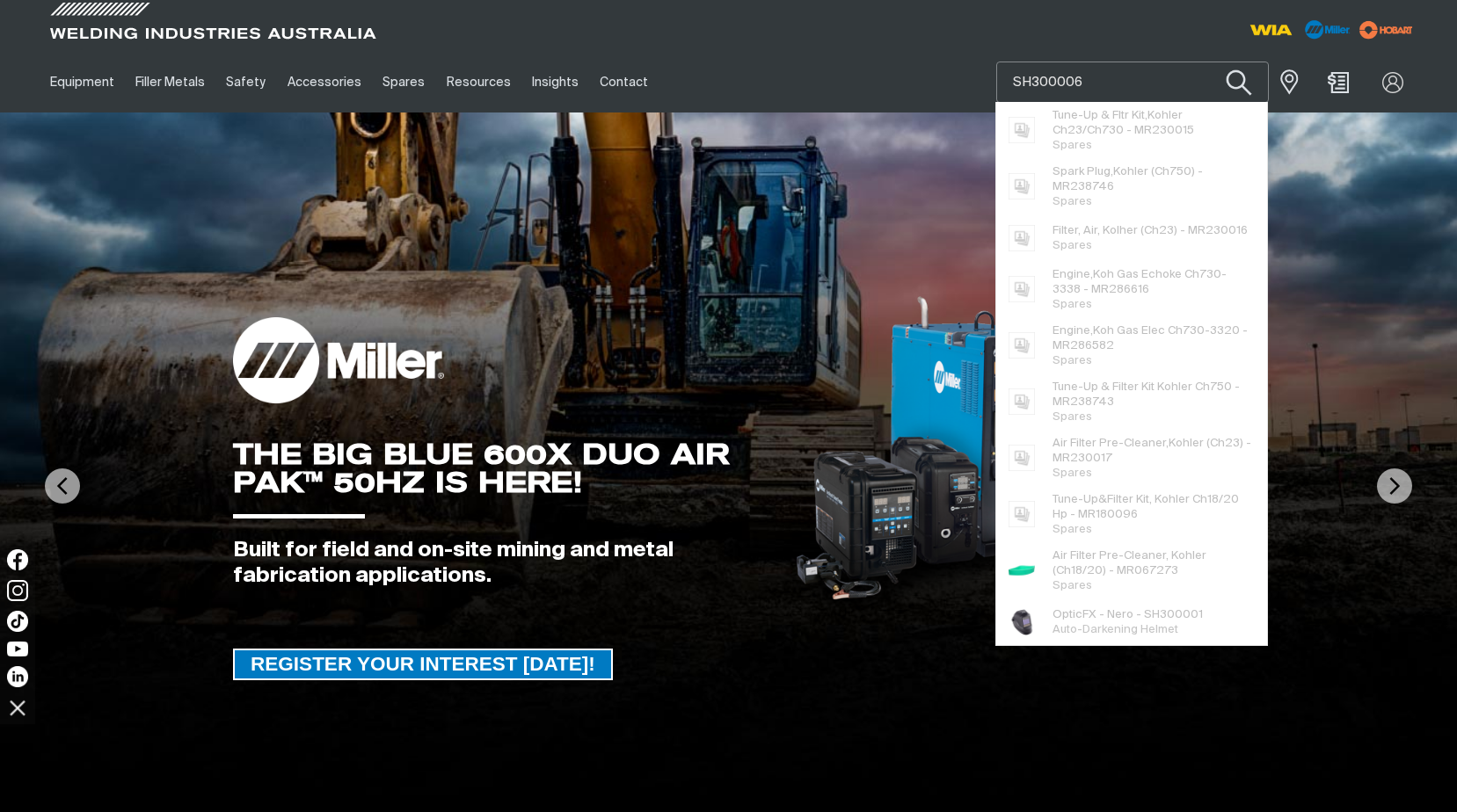
type input "SH300006"
click at [1203, 58] on button "Search products" at bounding box center [1239, 83] width 71 height 51
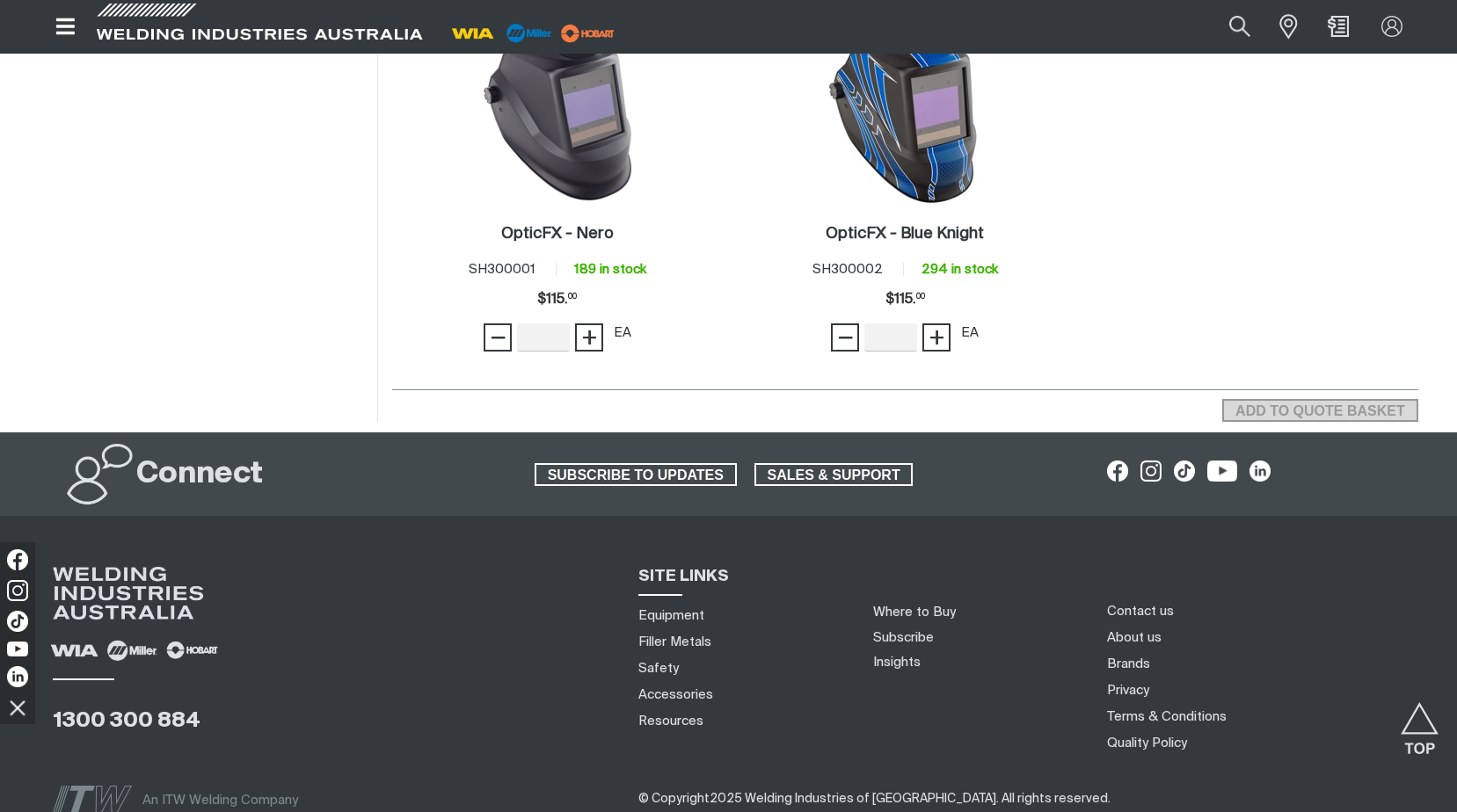
scroll to position [1758, 0]
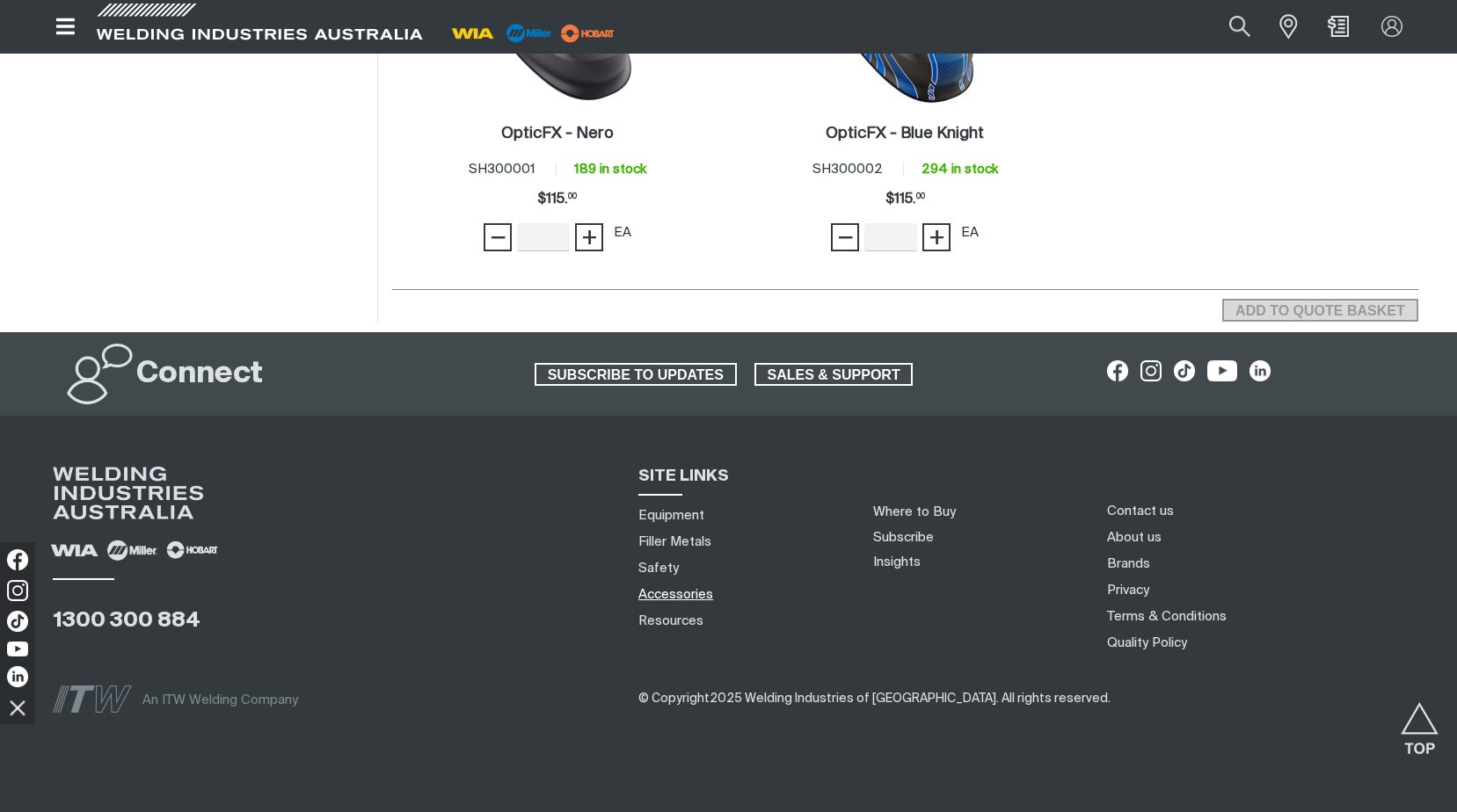
click at [687, 592] on link "Accessories" at bounding box center [675, 595] width 75 height 18
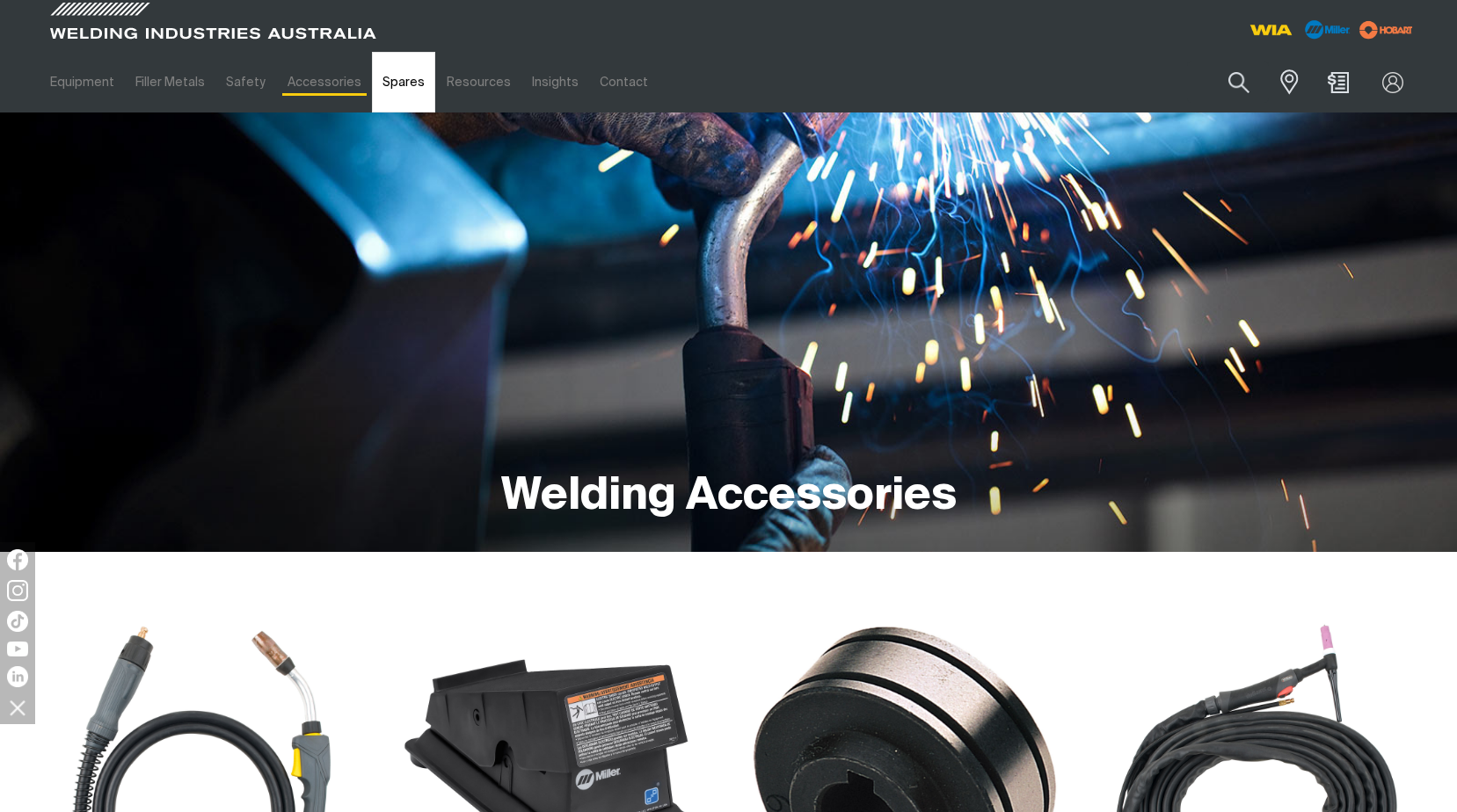
click at [386, 84] on link "Spares" at bounding box center [403, 81] width 63 height 60
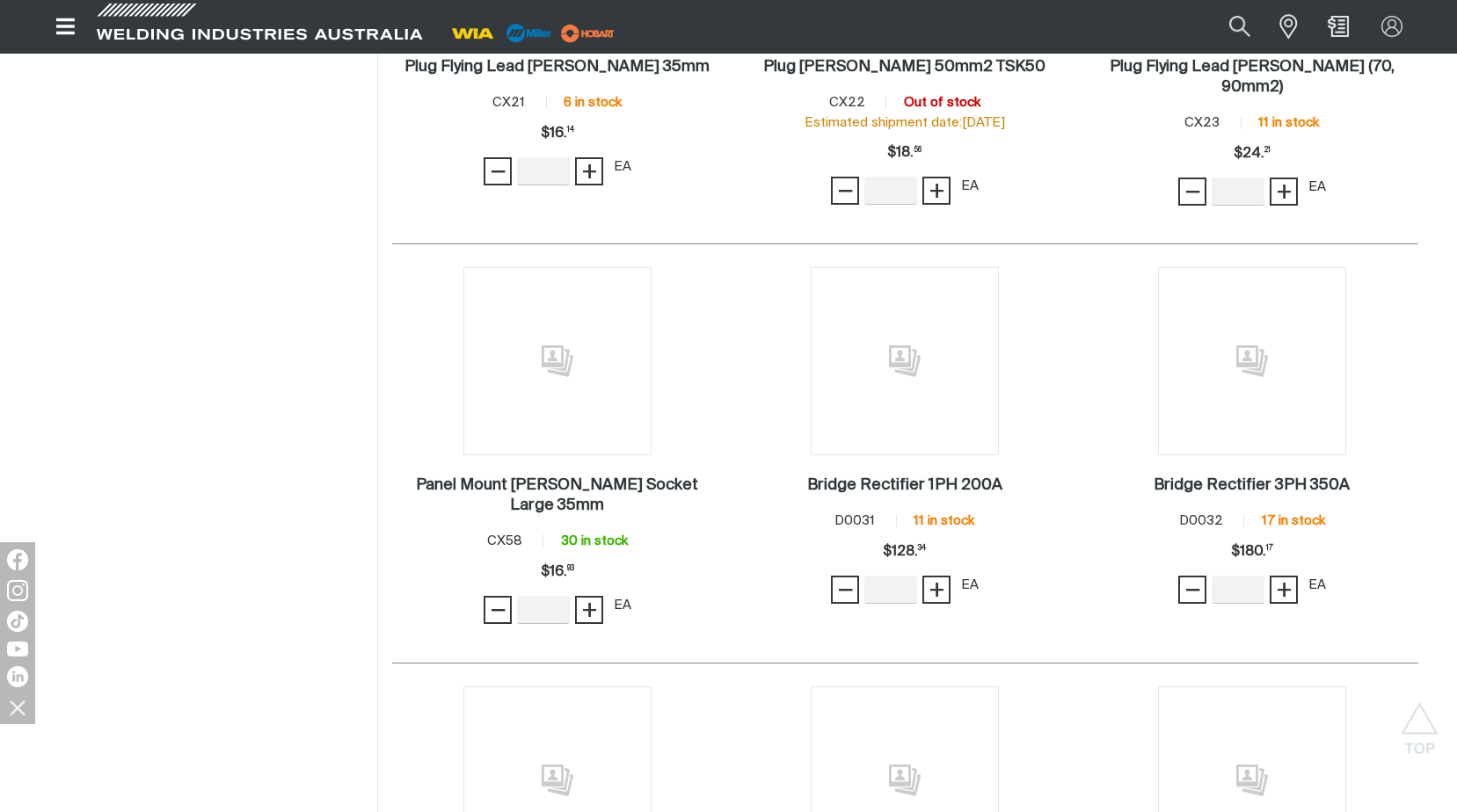
scroll to position [2989, 0]
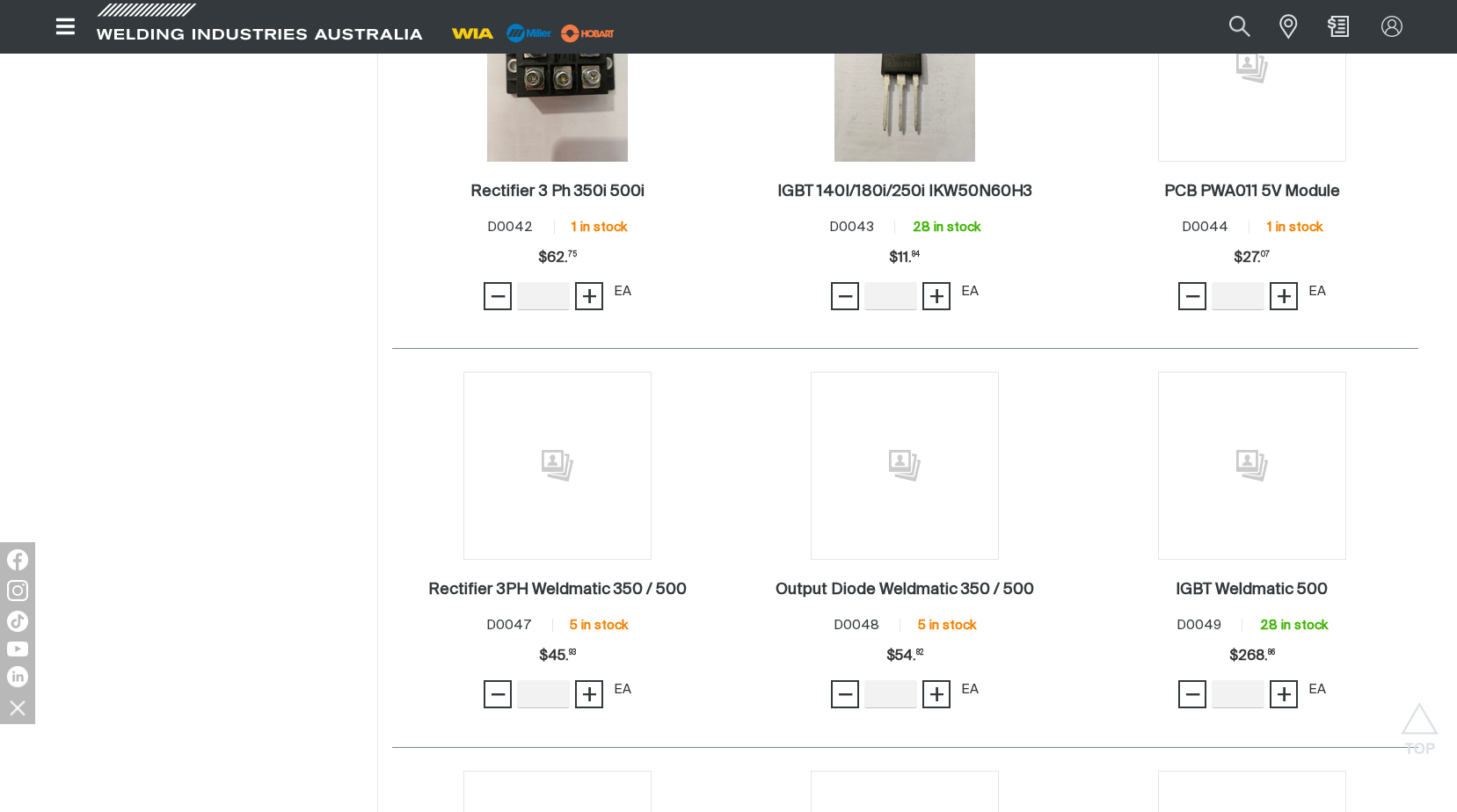
scroll to position [5011, 0]
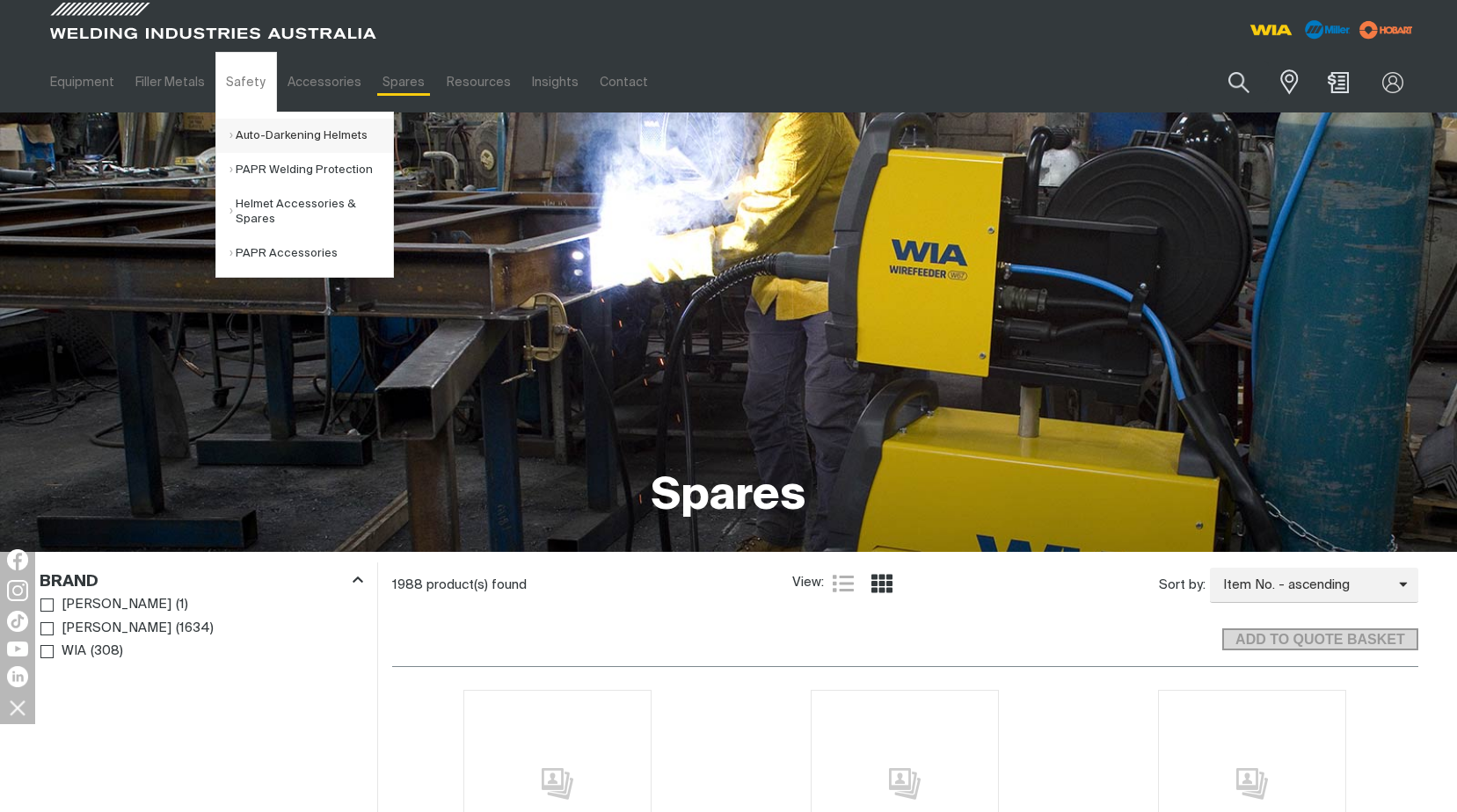
click at [269, 136] on link "Auto-Darkening Helmets" at bounding box center [310, 136] width 163 height 34
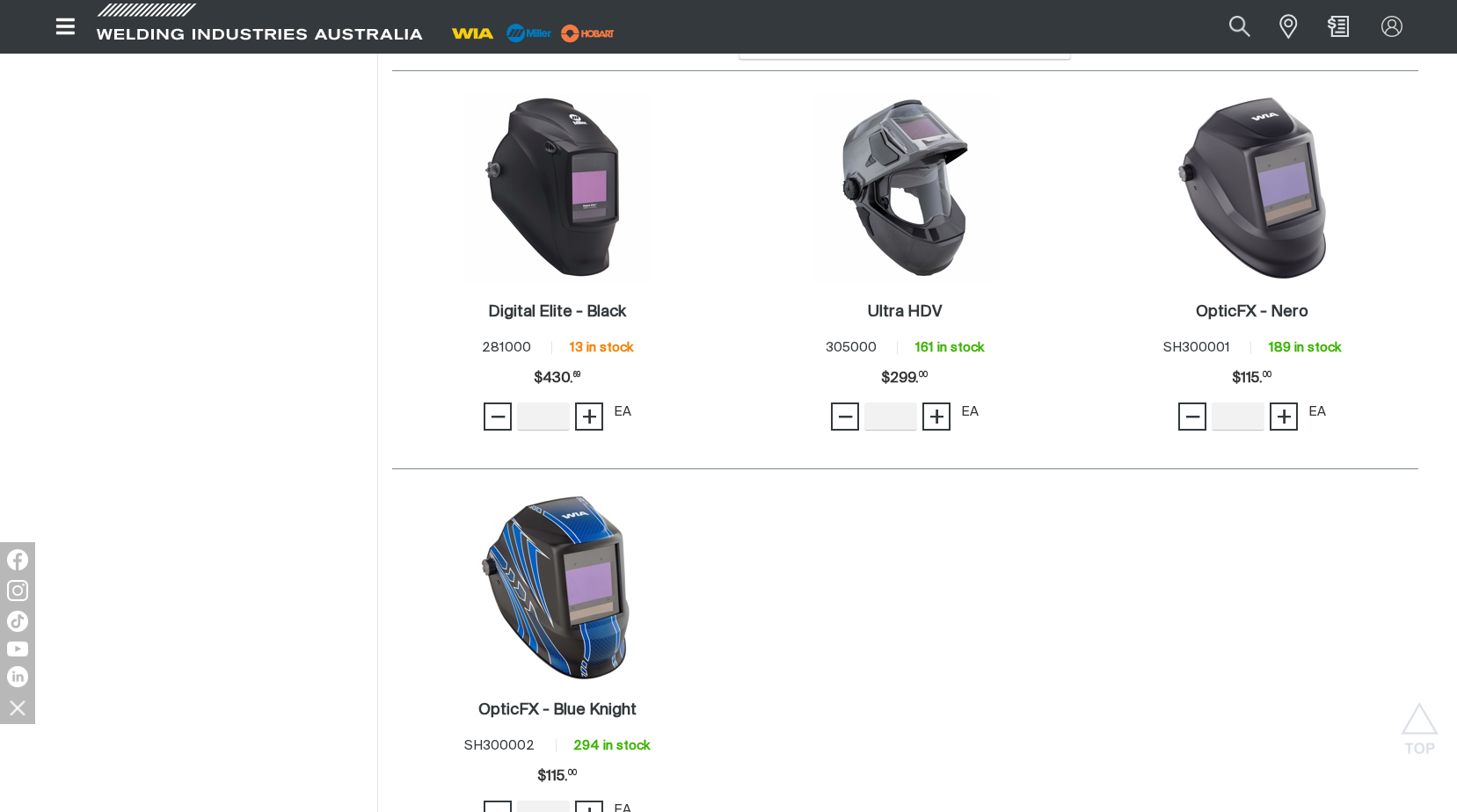
scroll to position [1582, 0]
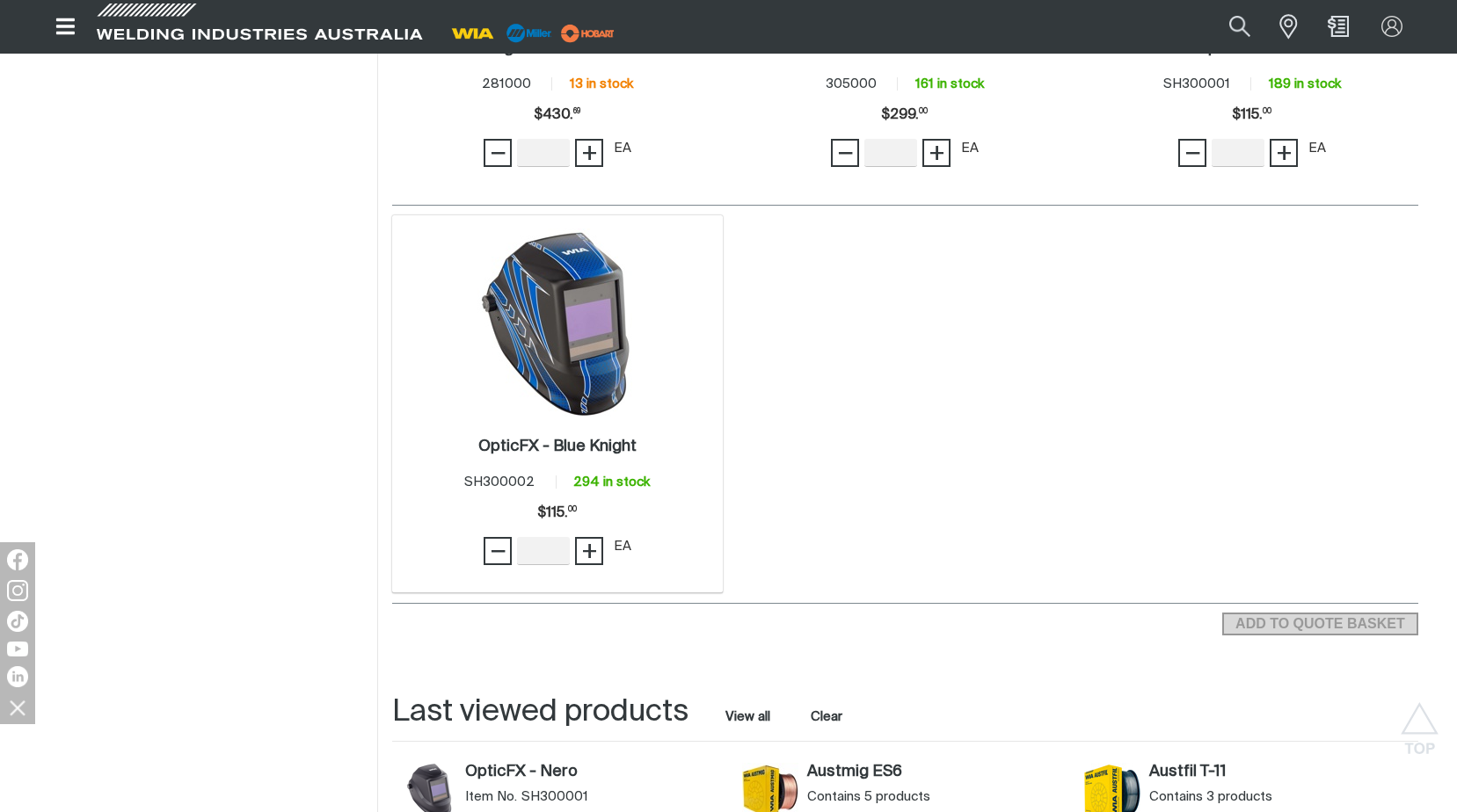
click at [553, 341] on img at bounding box center [558, 322] width 189 height 189
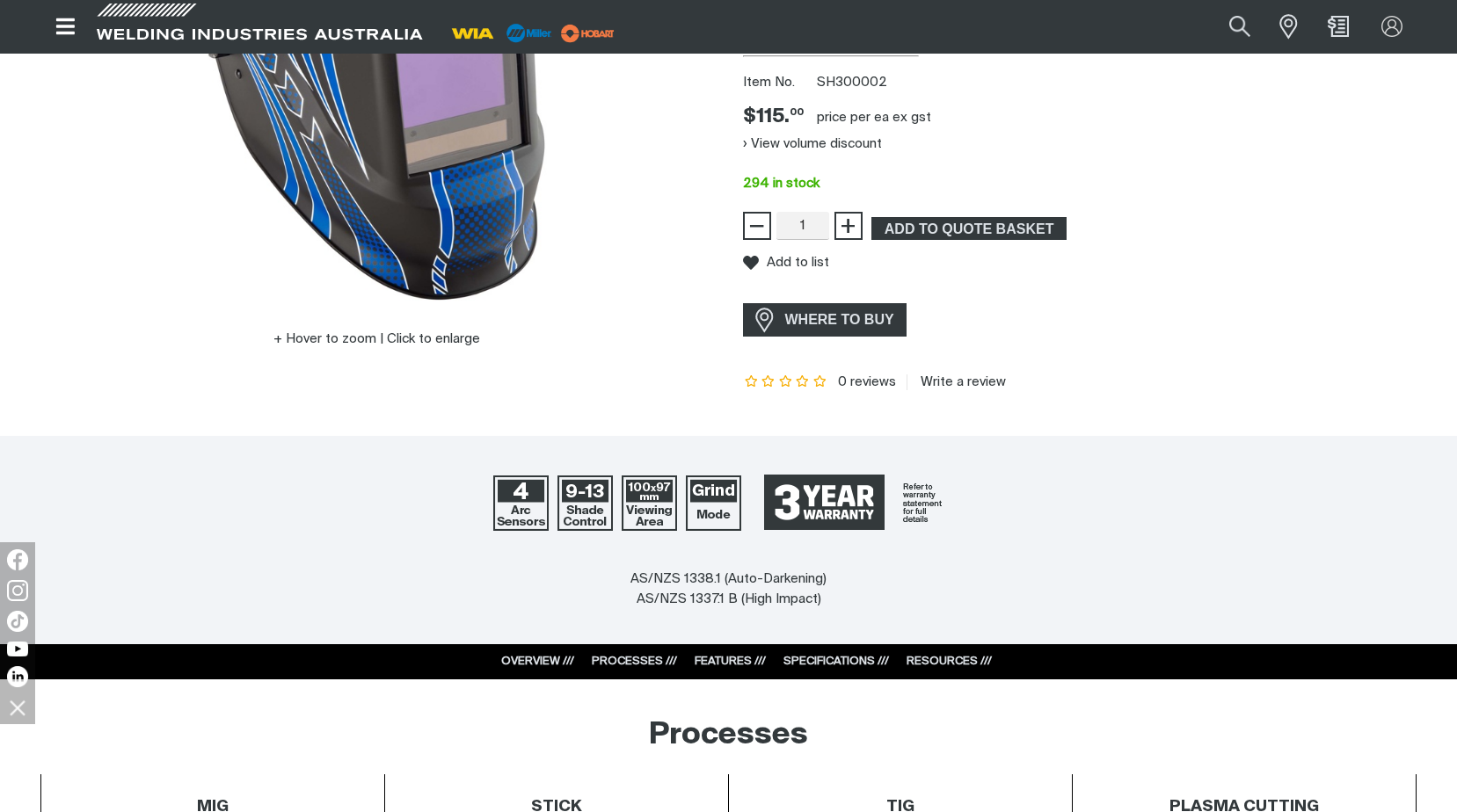
scroll to position [439, 0]
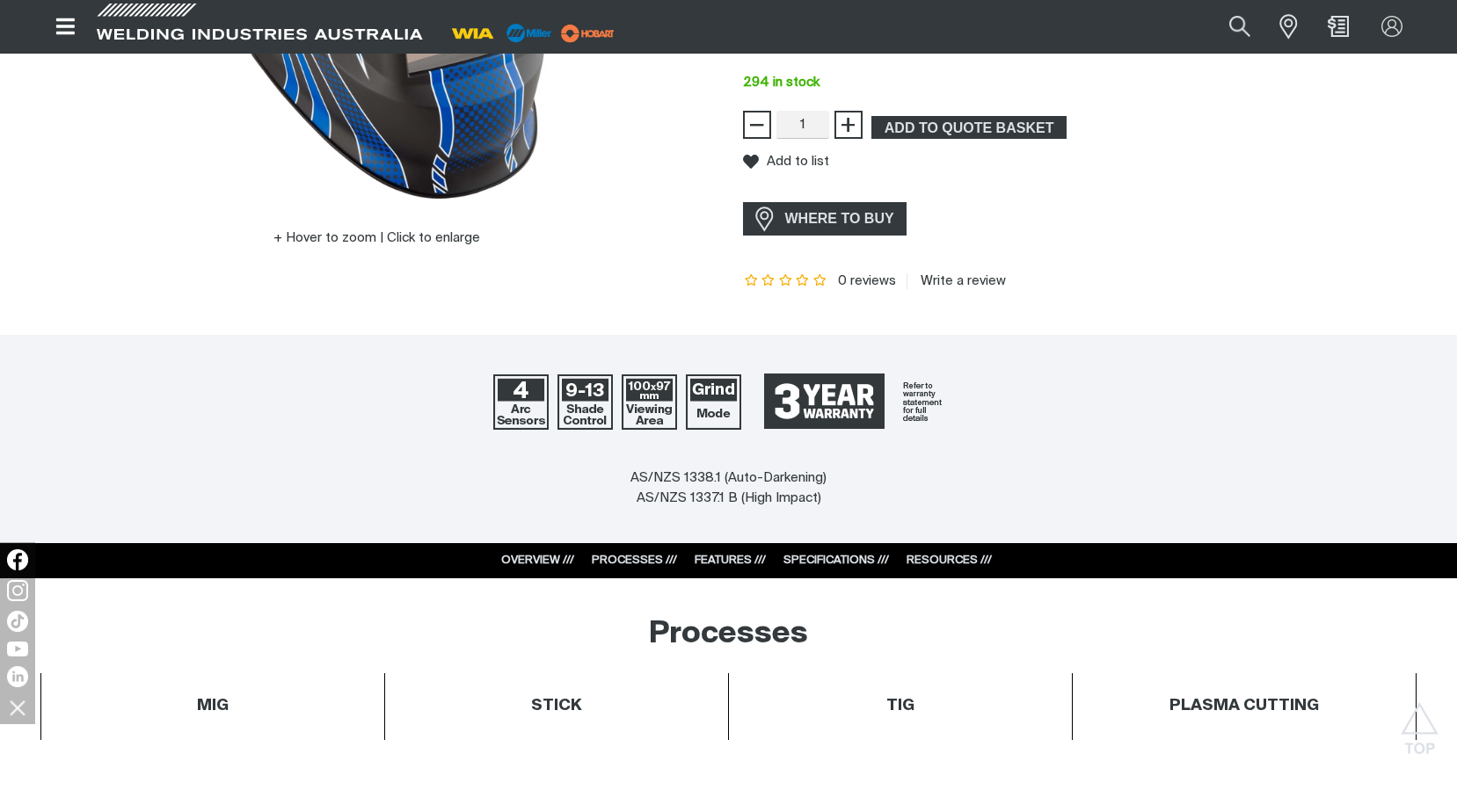
click at [529, 558] on link "OVERVIEW ///" at bounding box center [537, 560] width 73 height 12
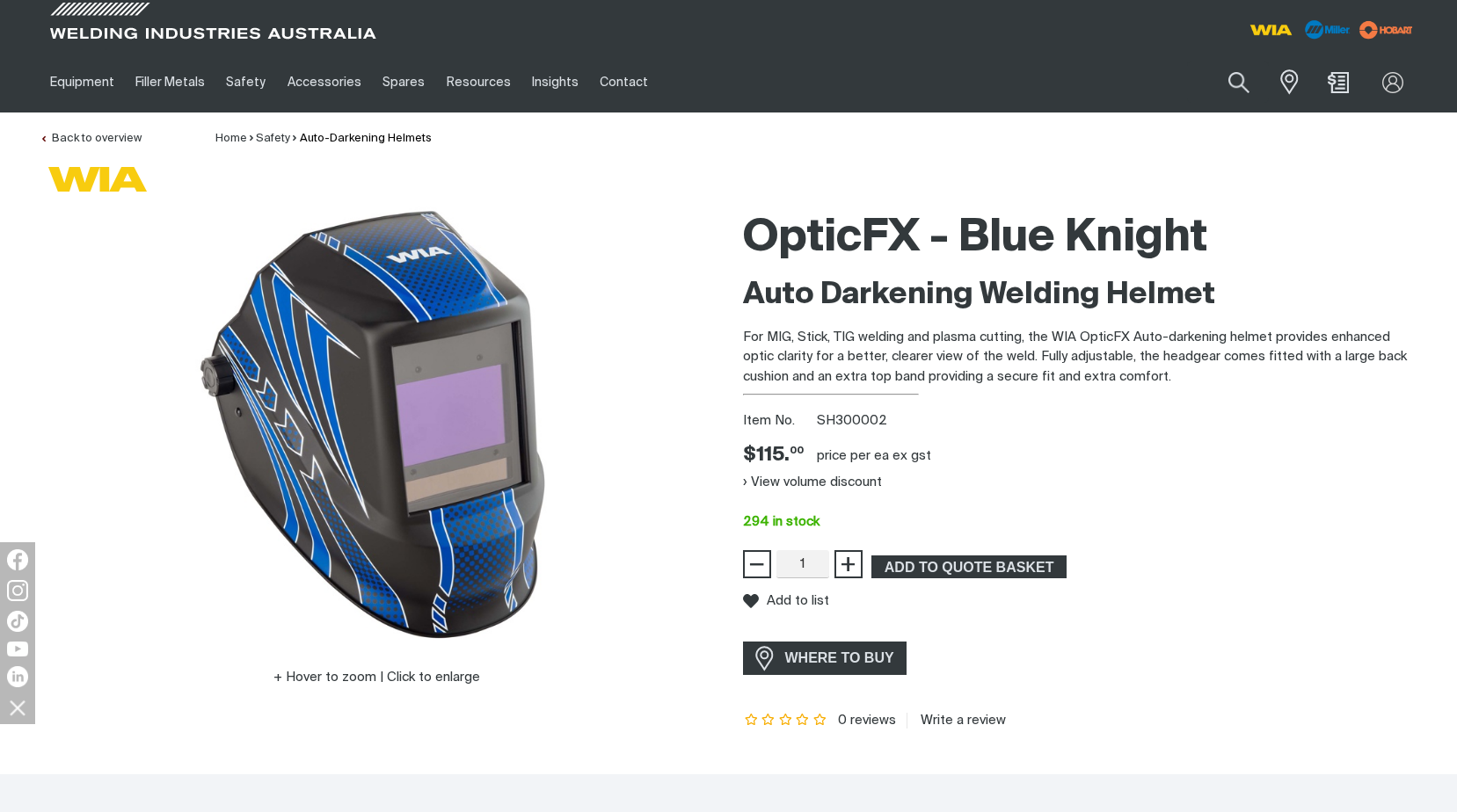
scroll to position [352, 0]
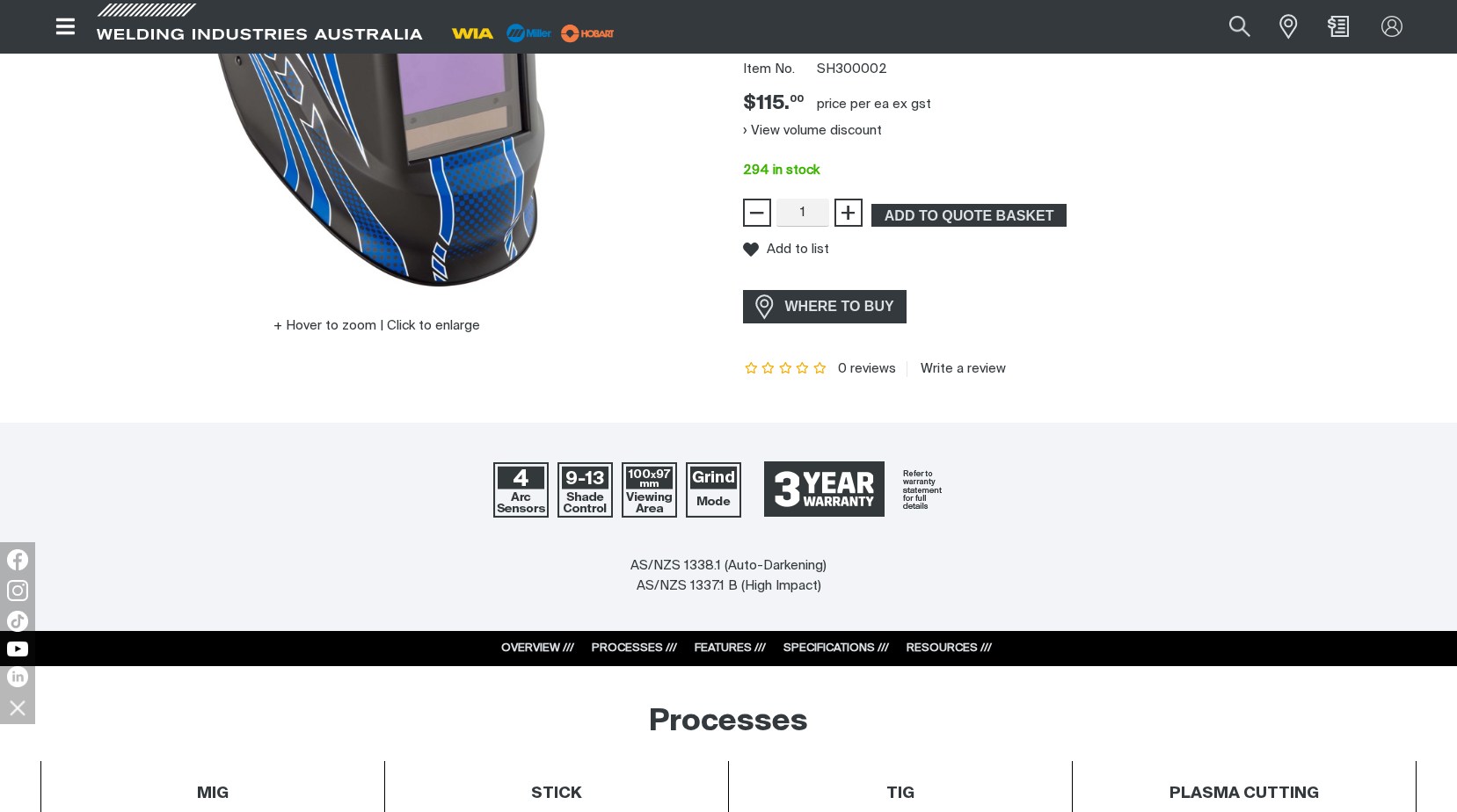
click at [722, 649] on link "FEATURES ///" at bounding box center [730, 648] width 71 height 12
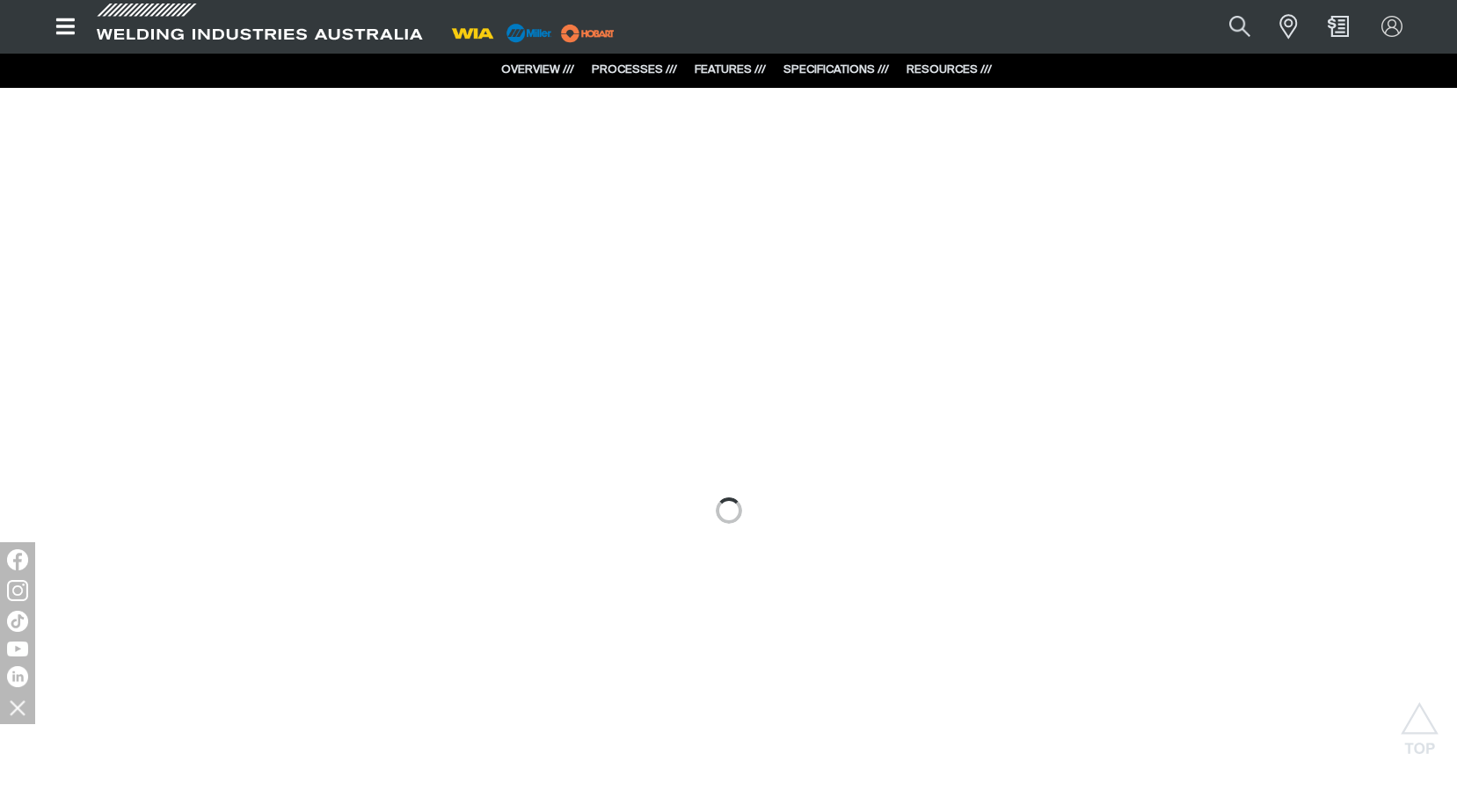
scroll to position [1146, 0]
